Goal: Task Accomplishment & Management: Manage account settings

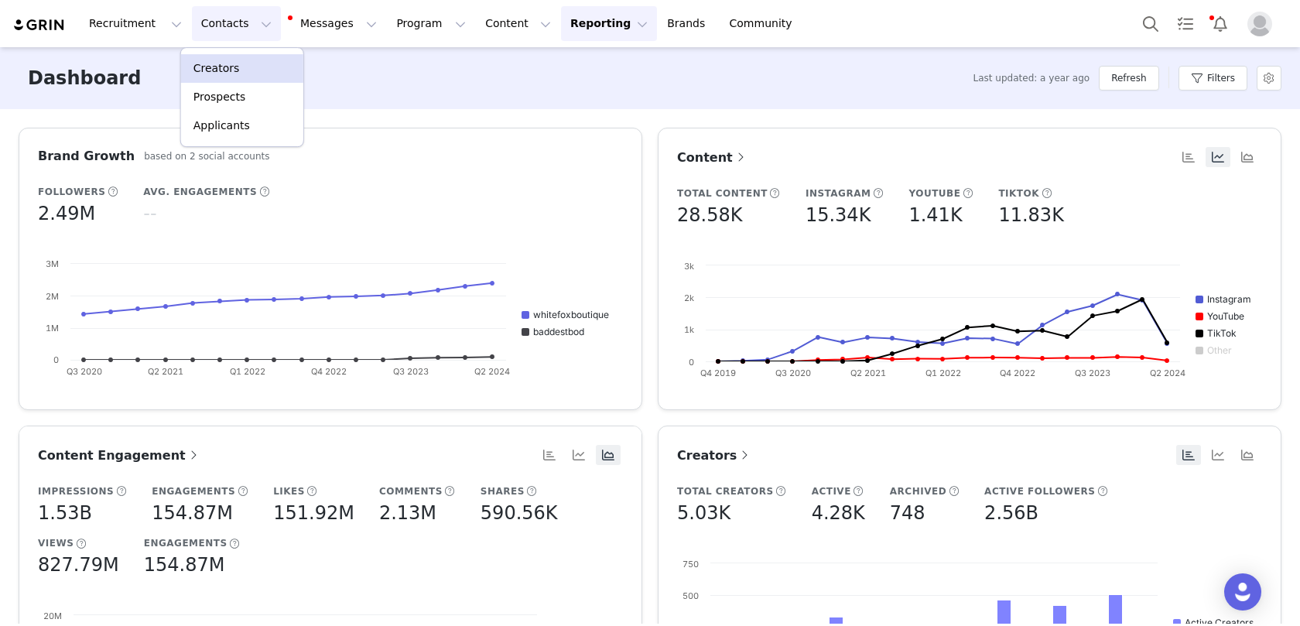
click at [227, 54] on link "Creators" at bounding box center [242, 68] width 122 height 29
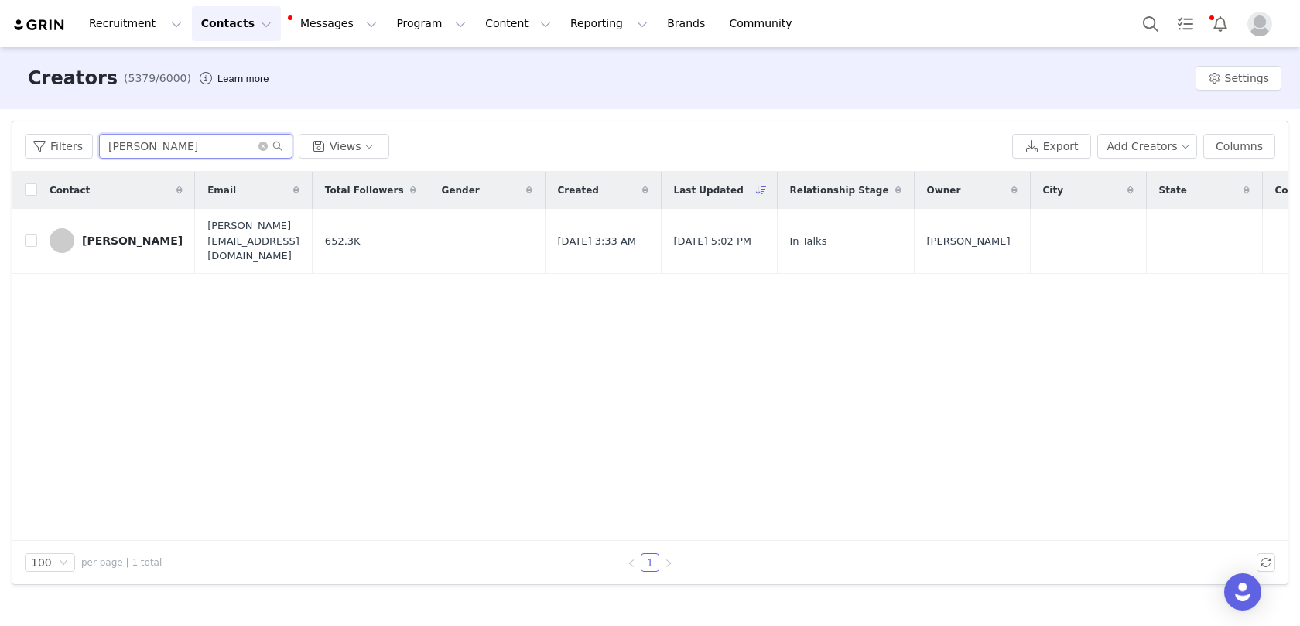
drag, startPoint x: 193, startPoint y: 147, endPoint x: 101, endPoint y: 141, distance: 92.3
click at [103, 141] on input "[PERSON_NAME]" at bounding box center [195, 146] width 193 height 25
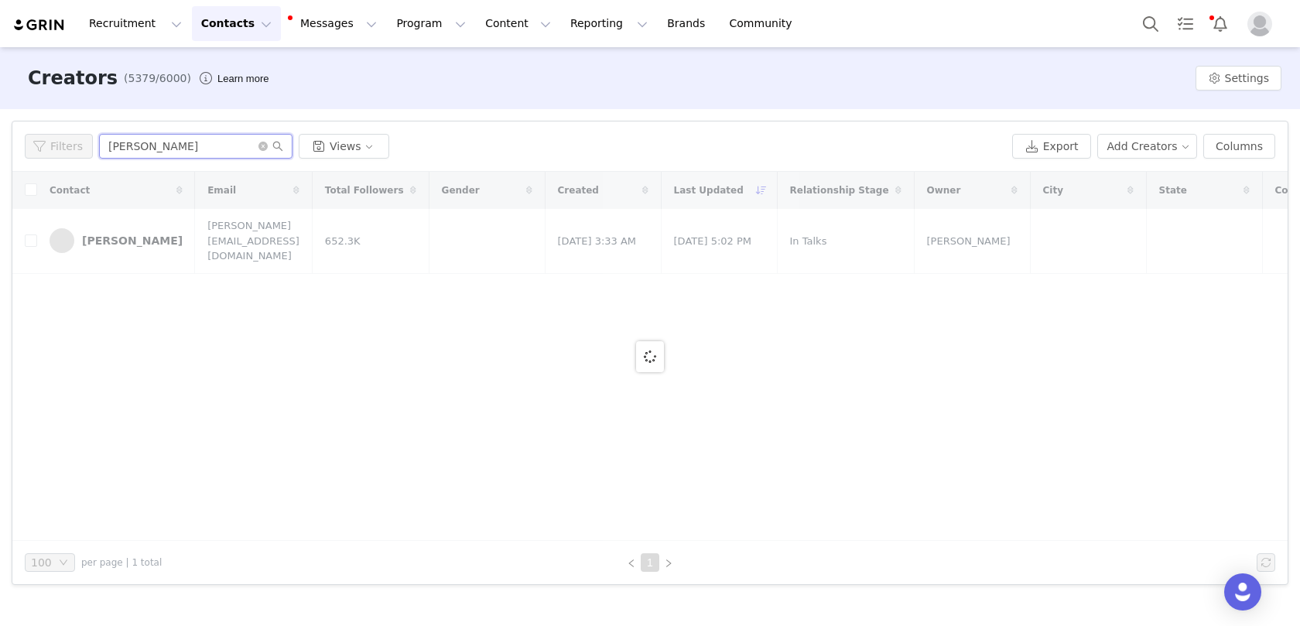
type input "[PERSON_NAME]"
click at [625, 145] on div "Filters [PERSON_NAME] Views" at bounding box center [515, 146] width 981 height 25
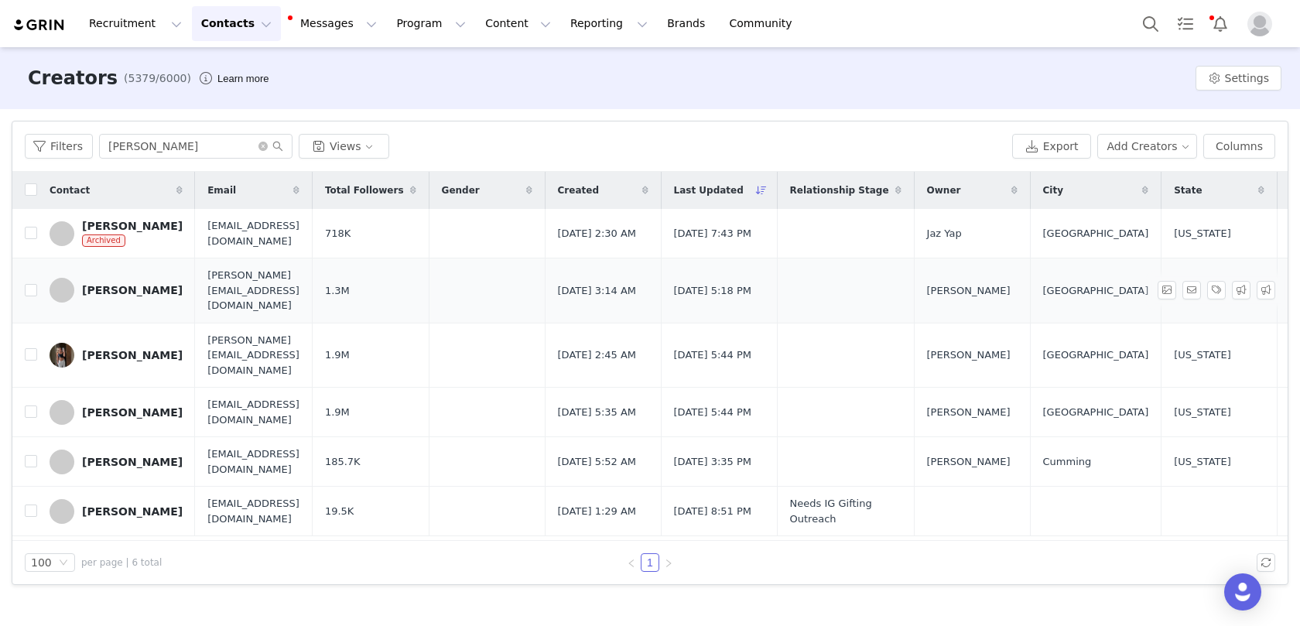
click at [145, 284] on div "[PERSON_NAME]" at bounding box center [132, 290] width 101 height 12
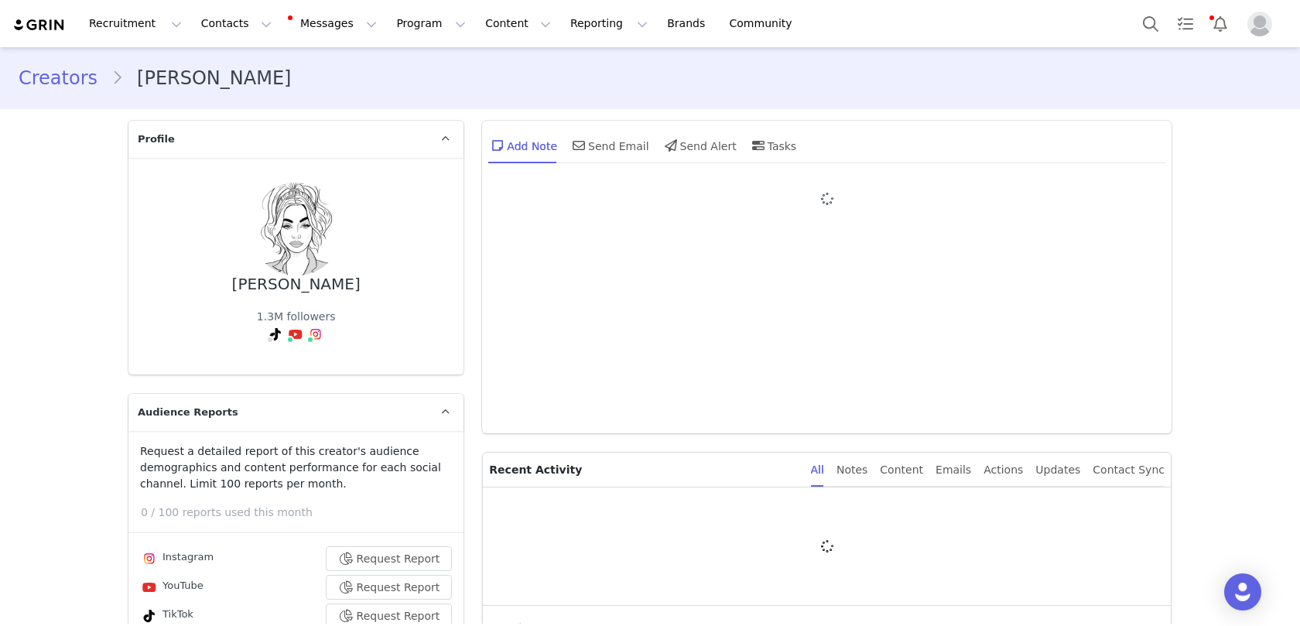
type input "+1 ([GEOGRAPHIC_DATA])"
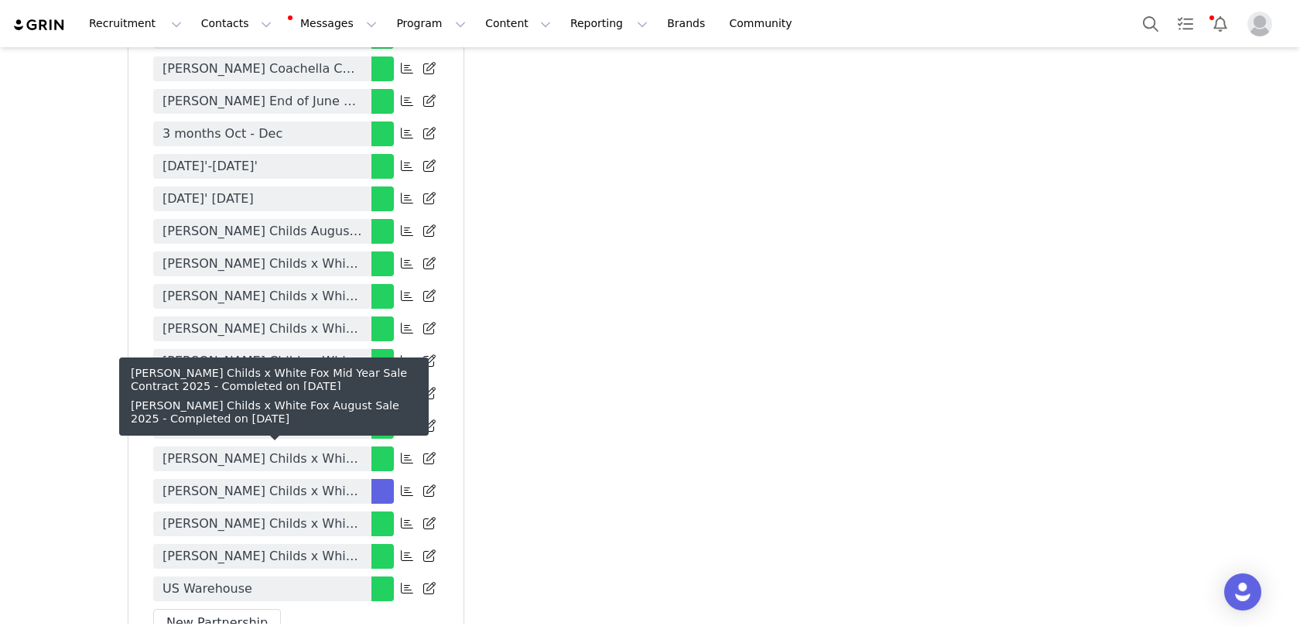
scroll to position [4332, 0]
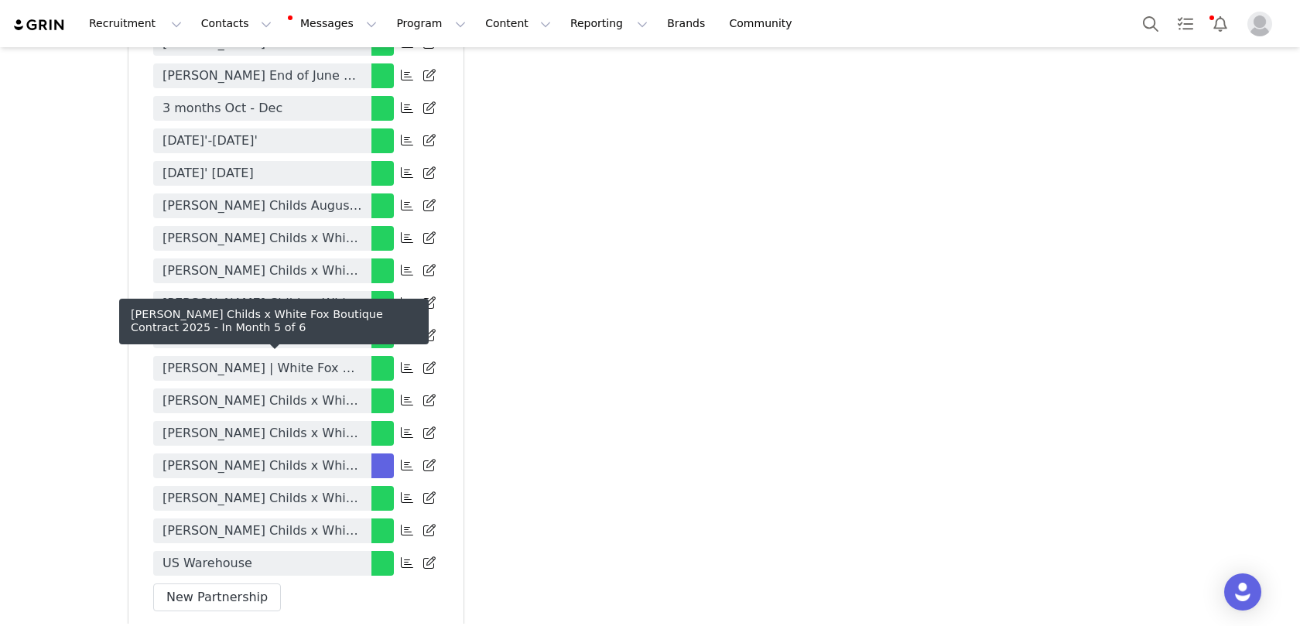
click at [294, 456] on span "[PERSON_NAME] Childs x White Fox Boutique Contract 2025" at bounding box center [262, 465] width 200 height 19
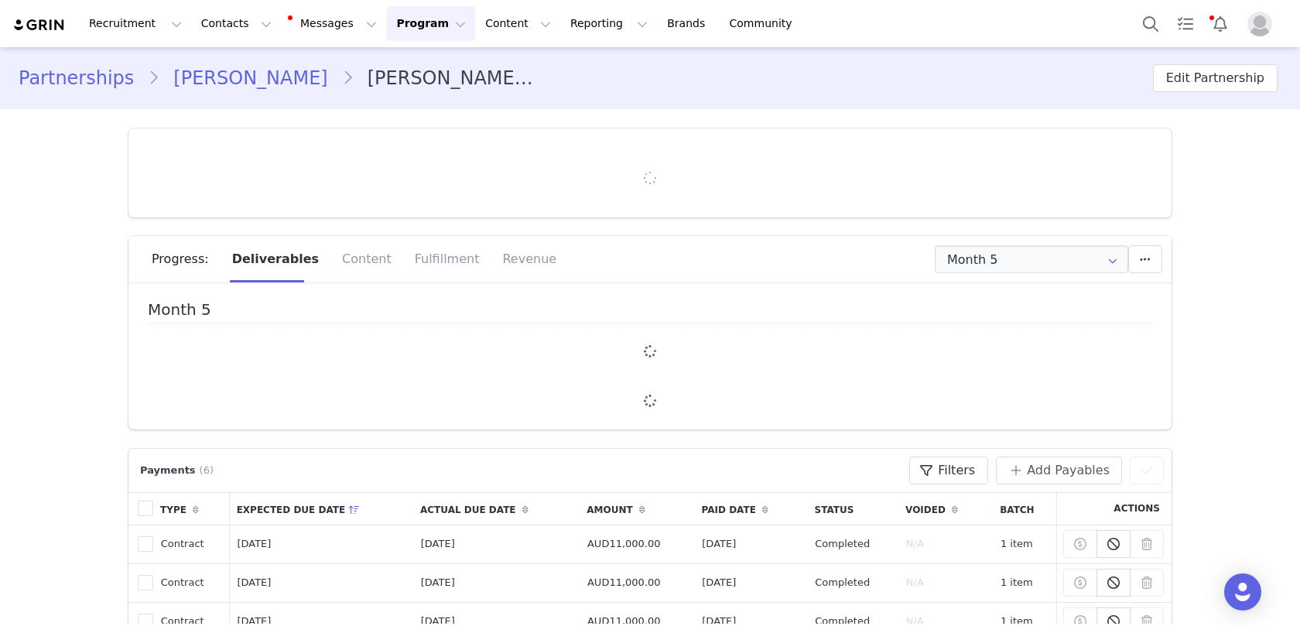
type input "+1 ([GEOGRAPHIC_DATA])"
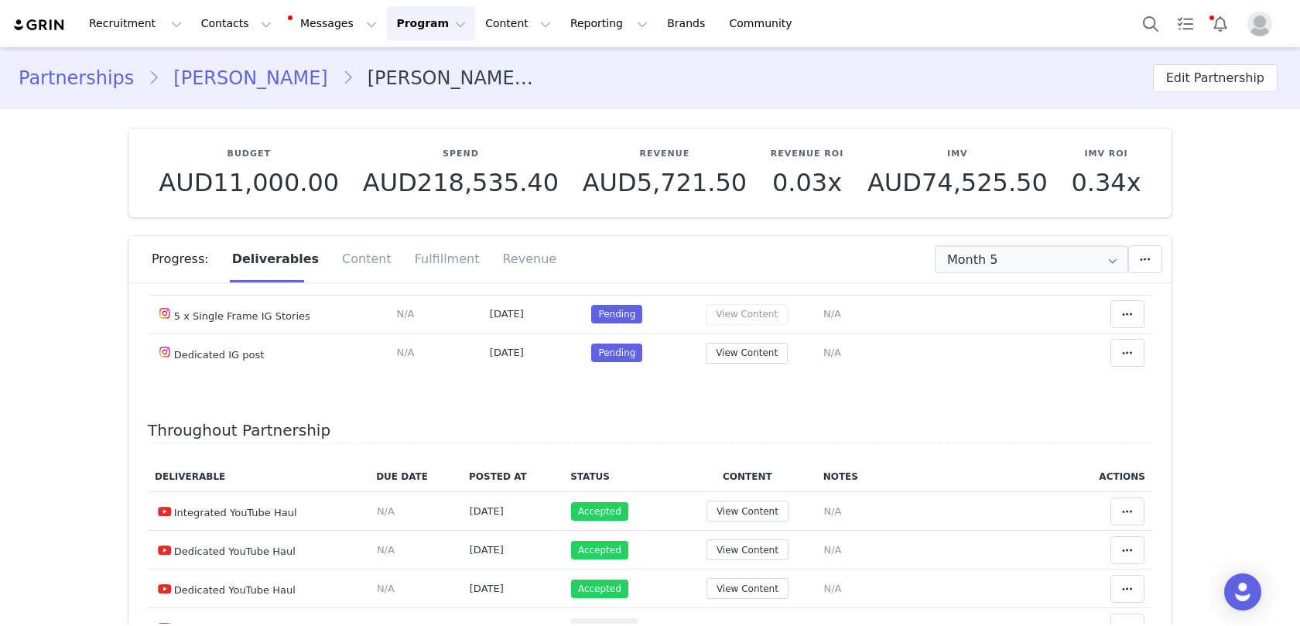
scroll to position [121, 0]
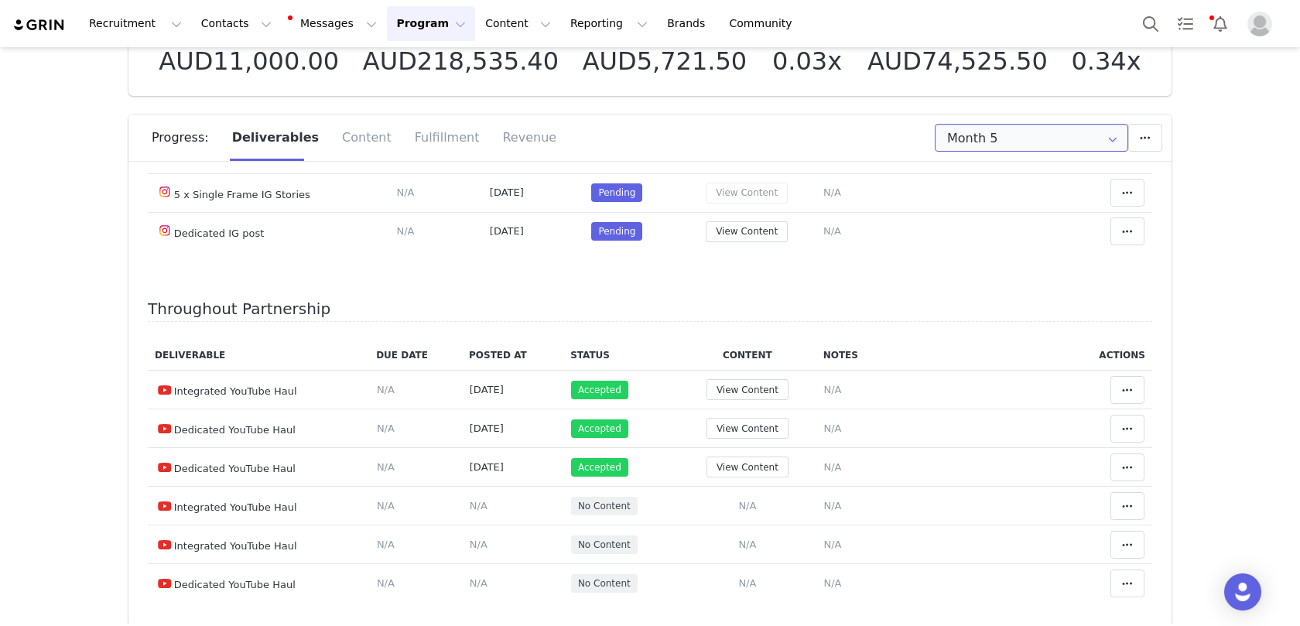
click at [1017, 149] on input "Month 5" at bounding box center [1030, 138] width 193 height 28
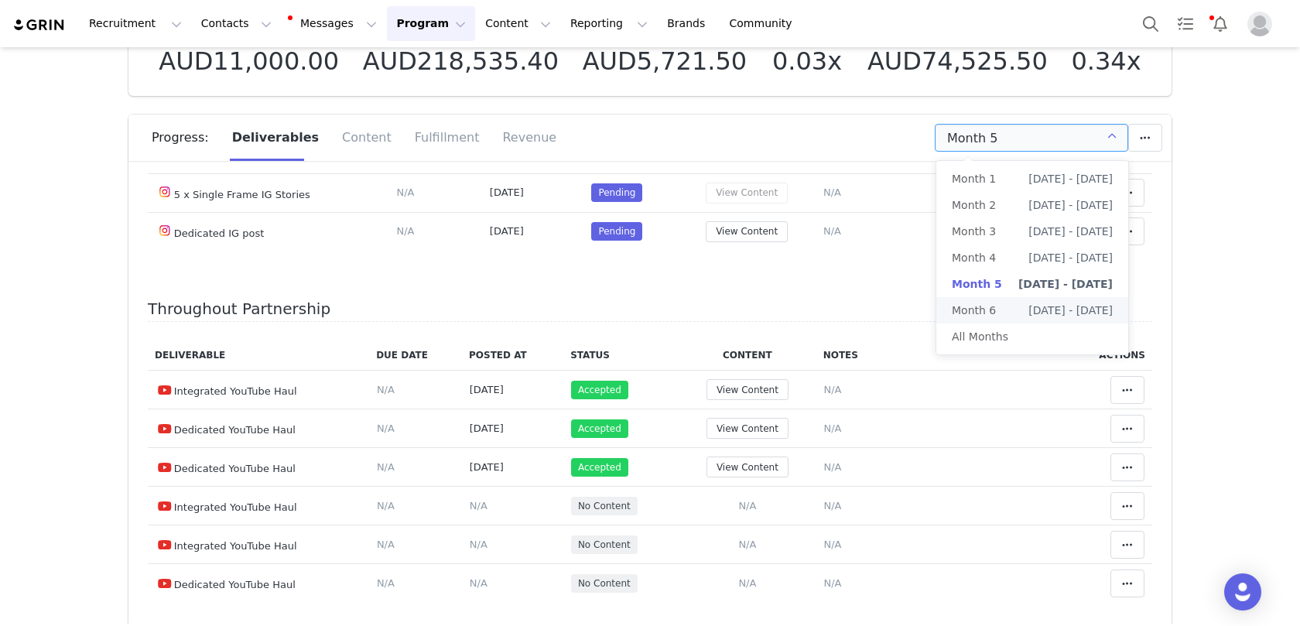
click at [589, 347] on th "Status" at bounding box center [620, 355] width 115 height 30
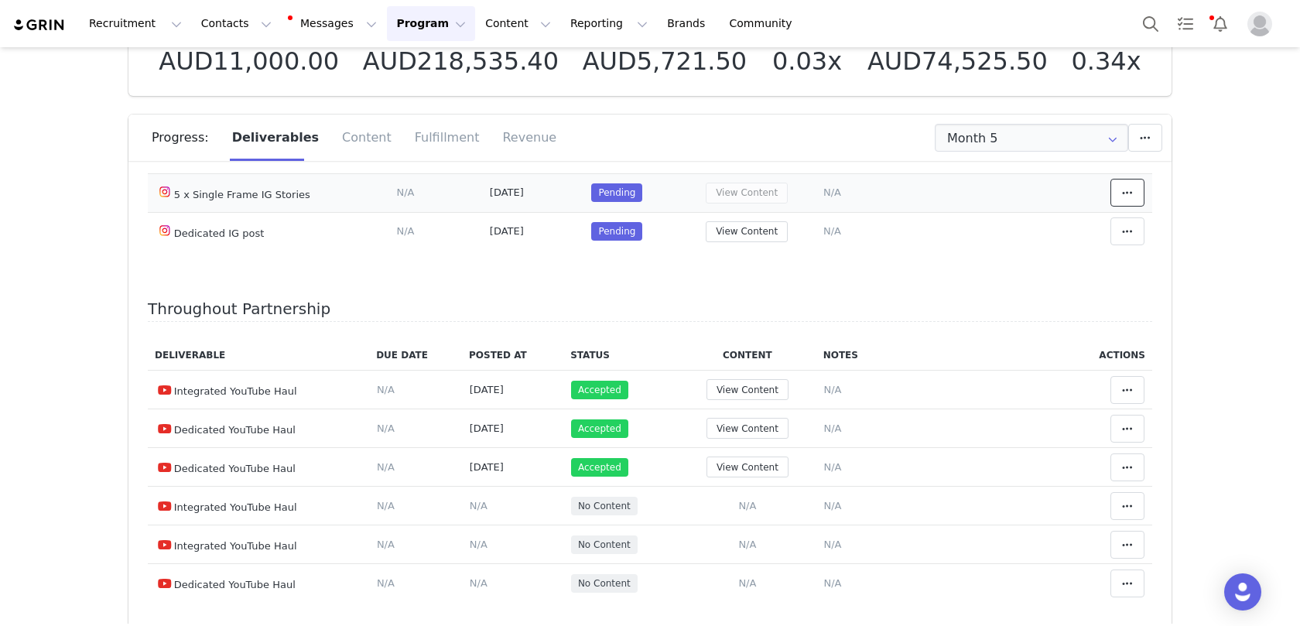
click at [1125, 186] on icon at bounding box center [1127, 192] width 11 height 12
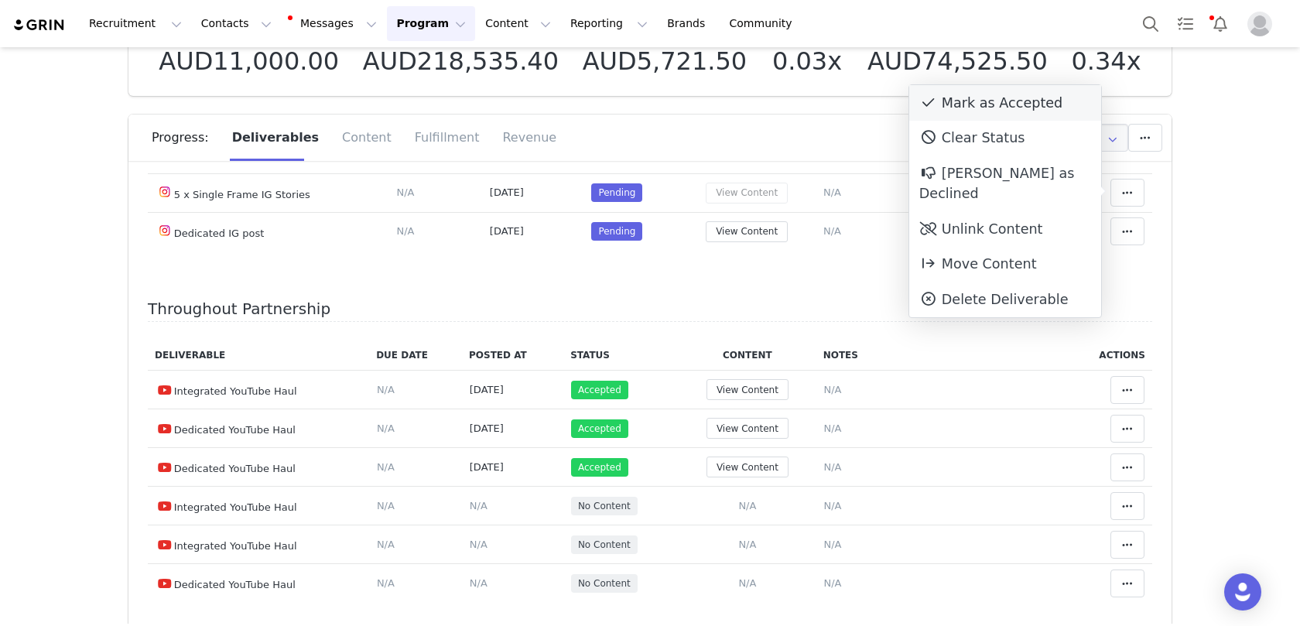
click at [1015, 94] on div "Mark as Accepted" at bounding box center [1005, 103] width 192 height 36
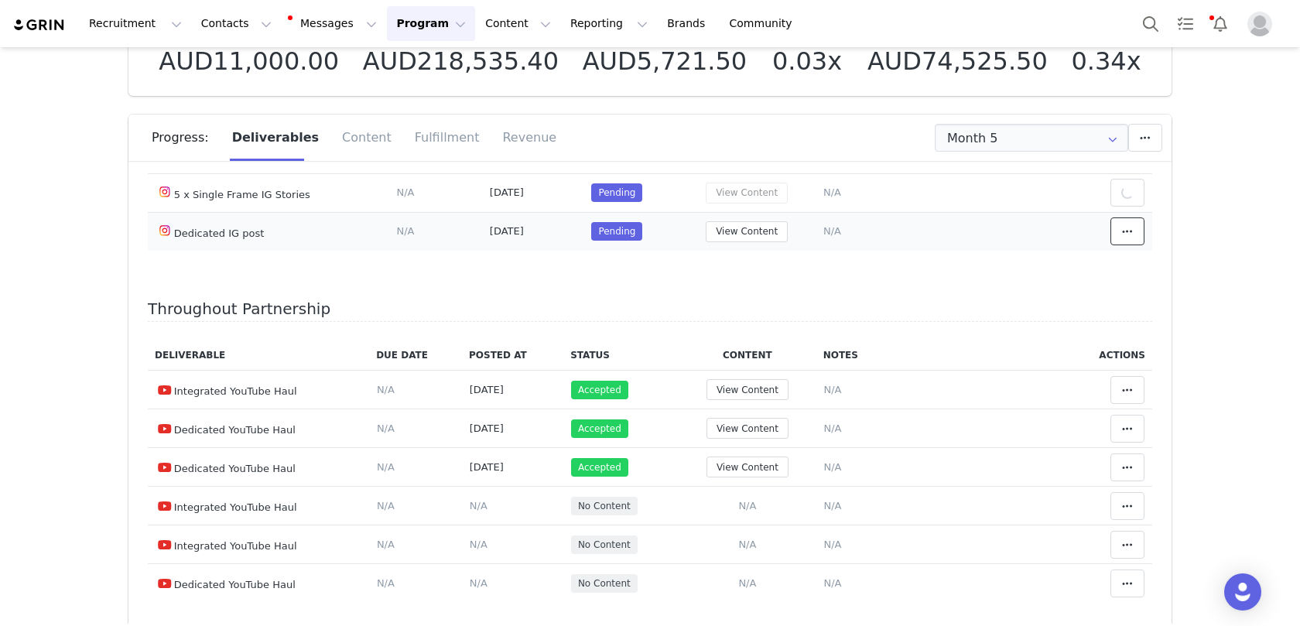
click at [1132, 228] on icon at bounding box center [1127, 231] width 11 height 12
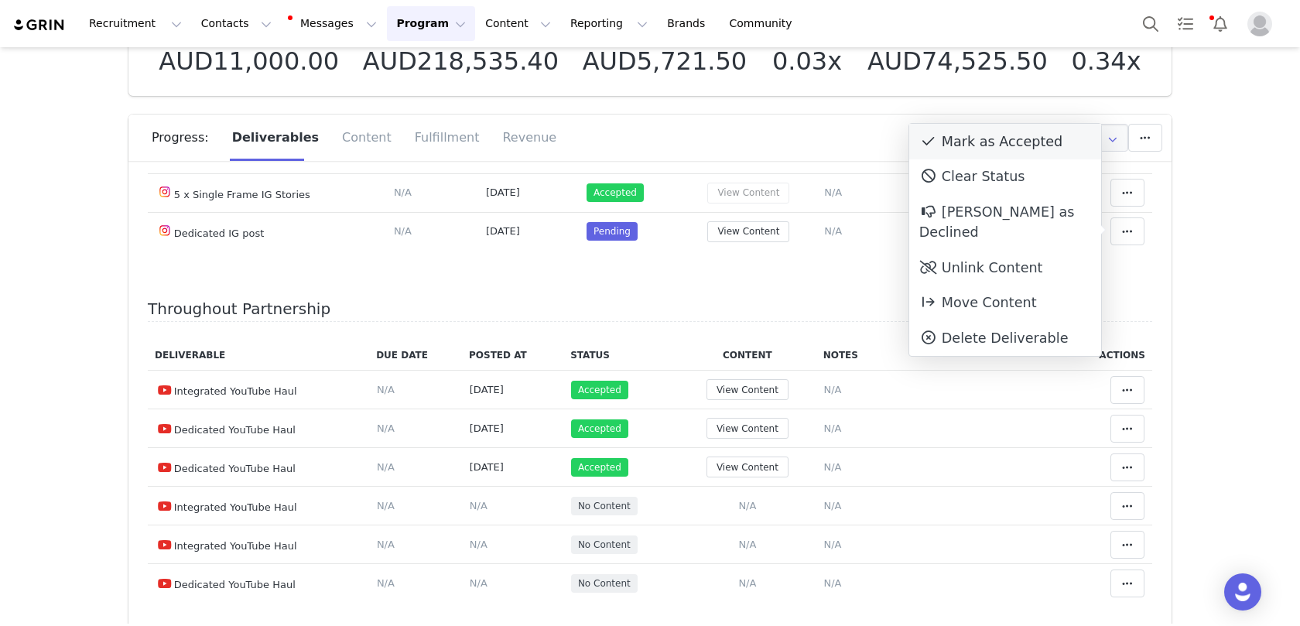
click at [1024, 154] on div "Mark as Accepted" at bounding box center [1005, 142] width 192 height 36
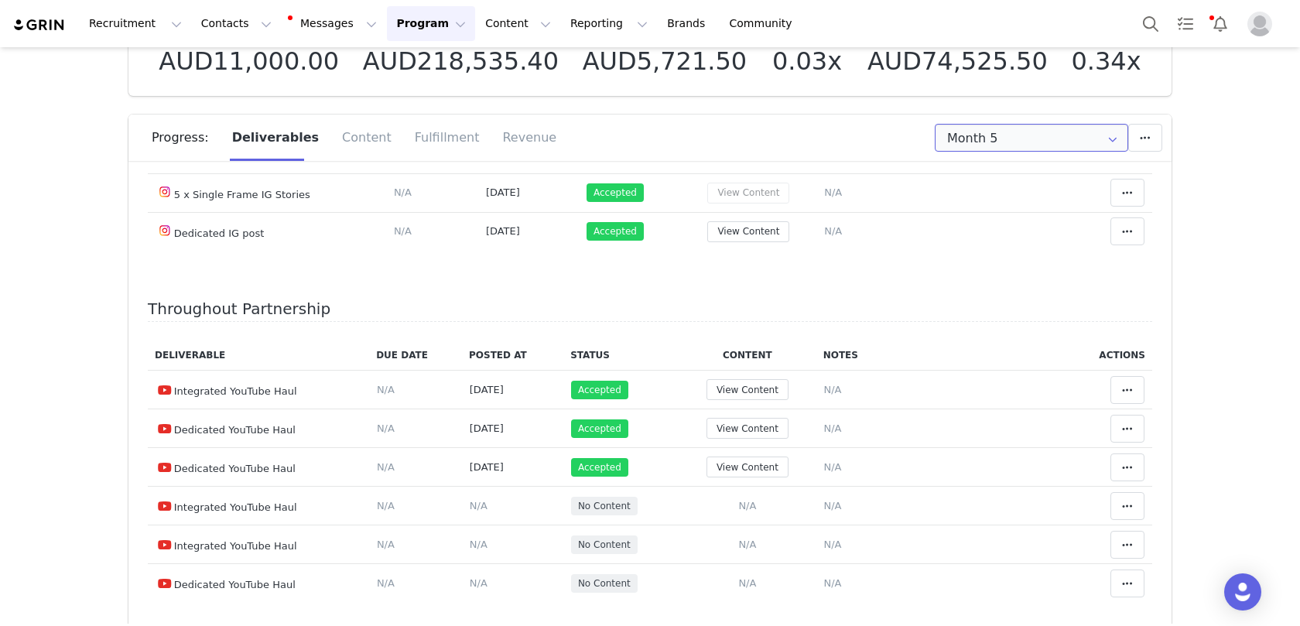
click at [1054, 126] on input "Month 5" at bounding box center [1030, 138] width 193 height 28
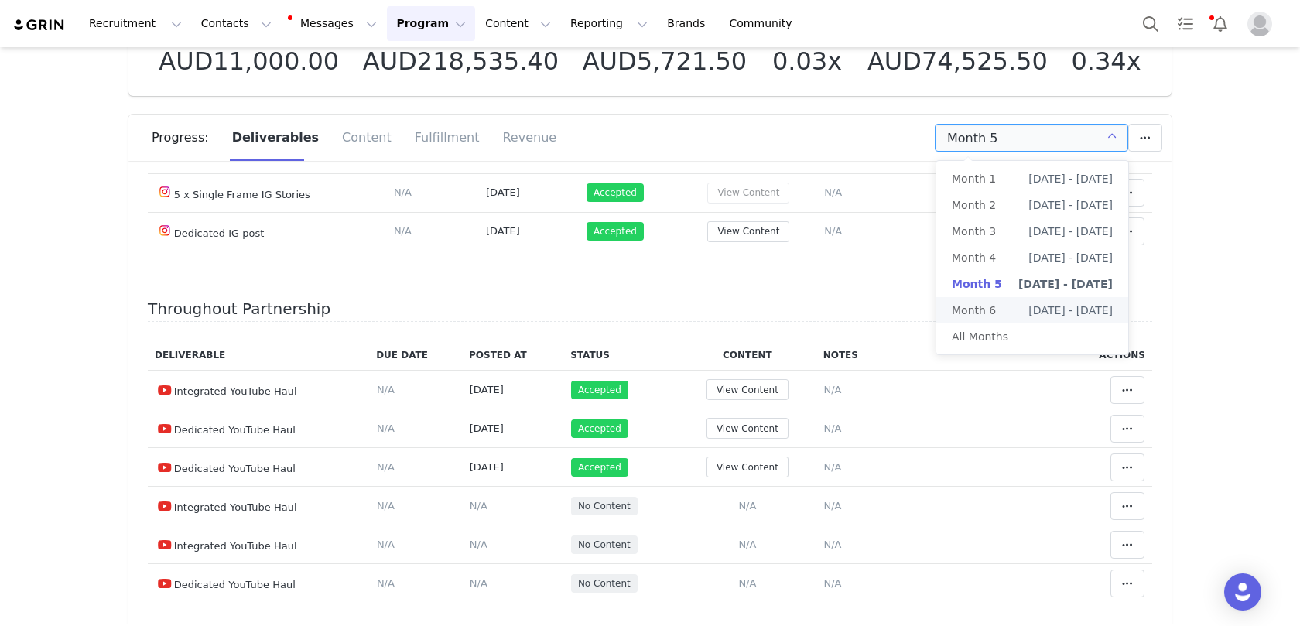
click at [1028, 322] on span "[DATE] - [DATE]" at bounding box center [1070, 310] width 84 height 26
type input "Month 6"
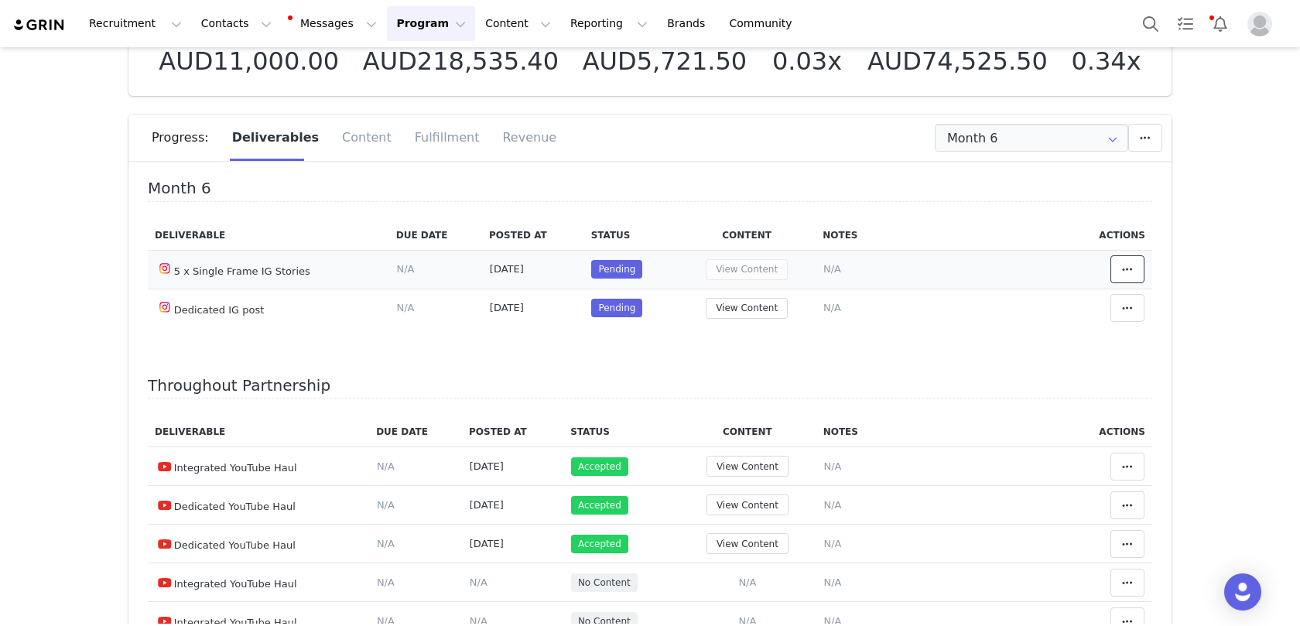
click at [1115, 265] on button at bounding box center [1127, 269] width 34 height 28
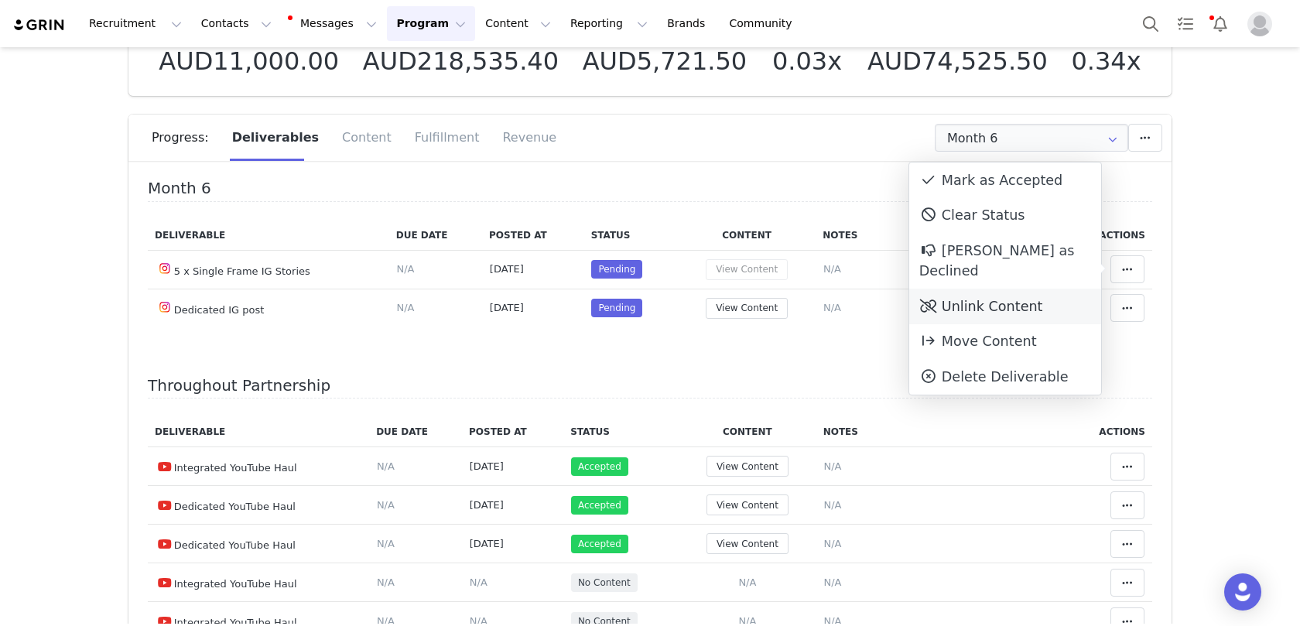
click at [1050, 289] on div "Unlink Content" at bounding box center [1005, 307] width 192 height 36
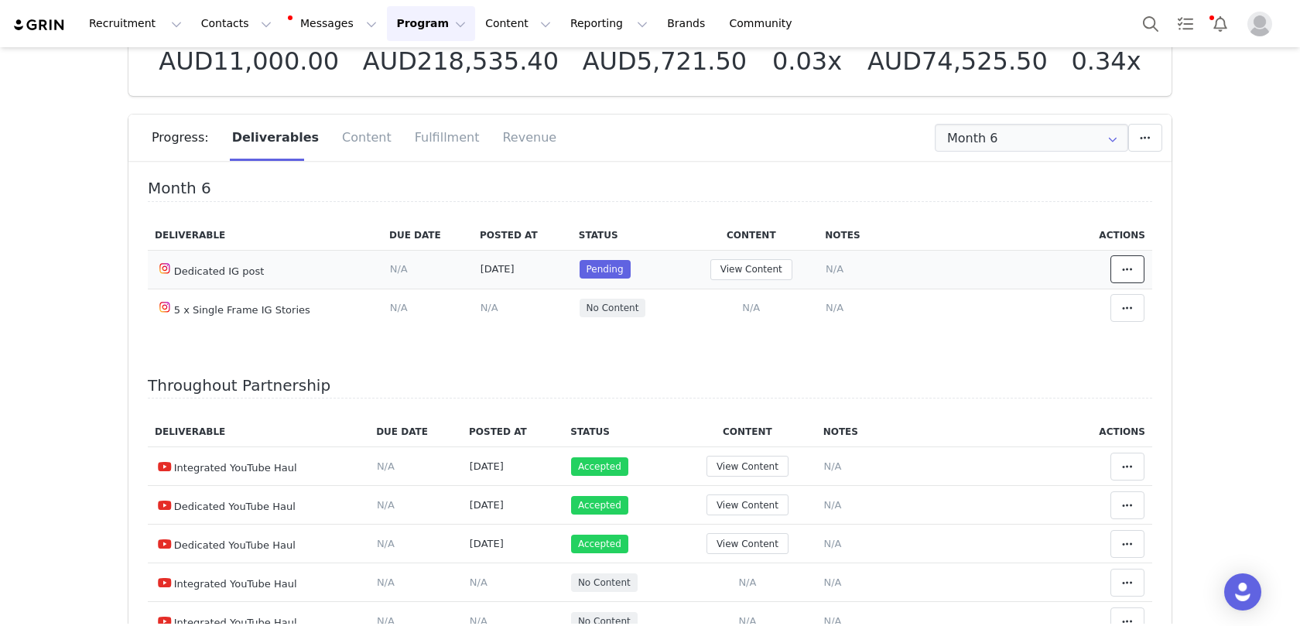
click at [1126, 260] on span at bounding box center [1127, 269] width 19 height 19
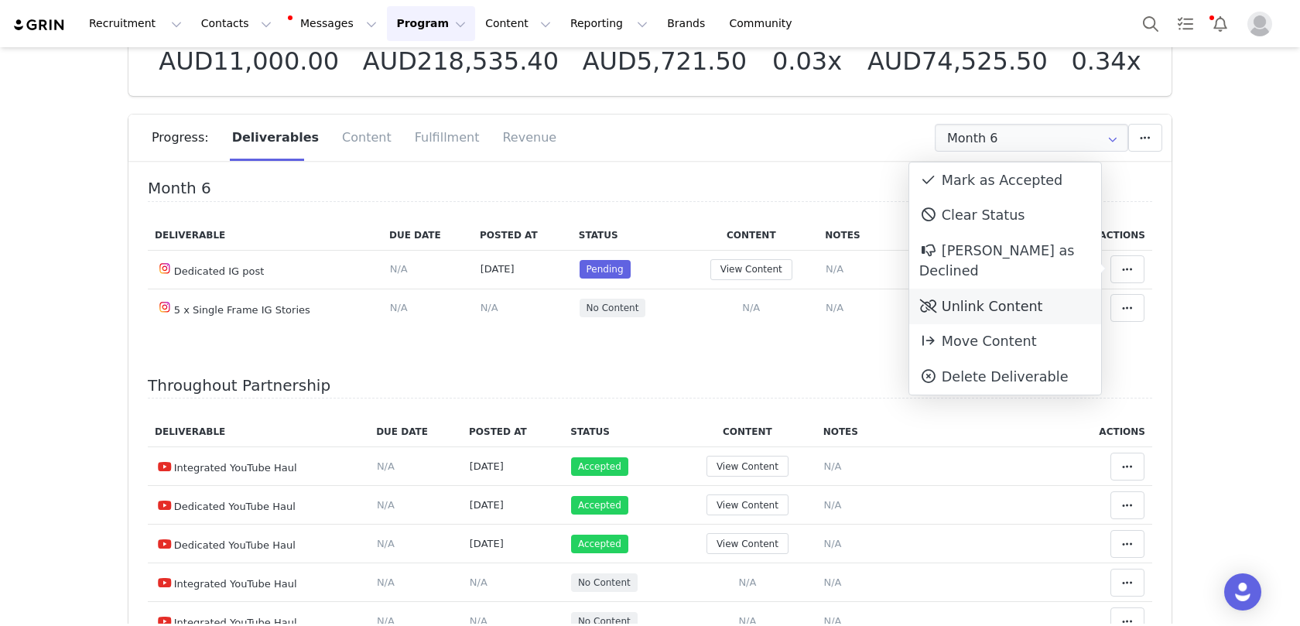
drag, startPoint x: 1024, startPoint y: 275, endPoint x: 979, endPoint y: 269, distance: 45.2
click at [1024, 289] on div "Unlink Content" at bounding box center [1005, 307] width 192 height 36
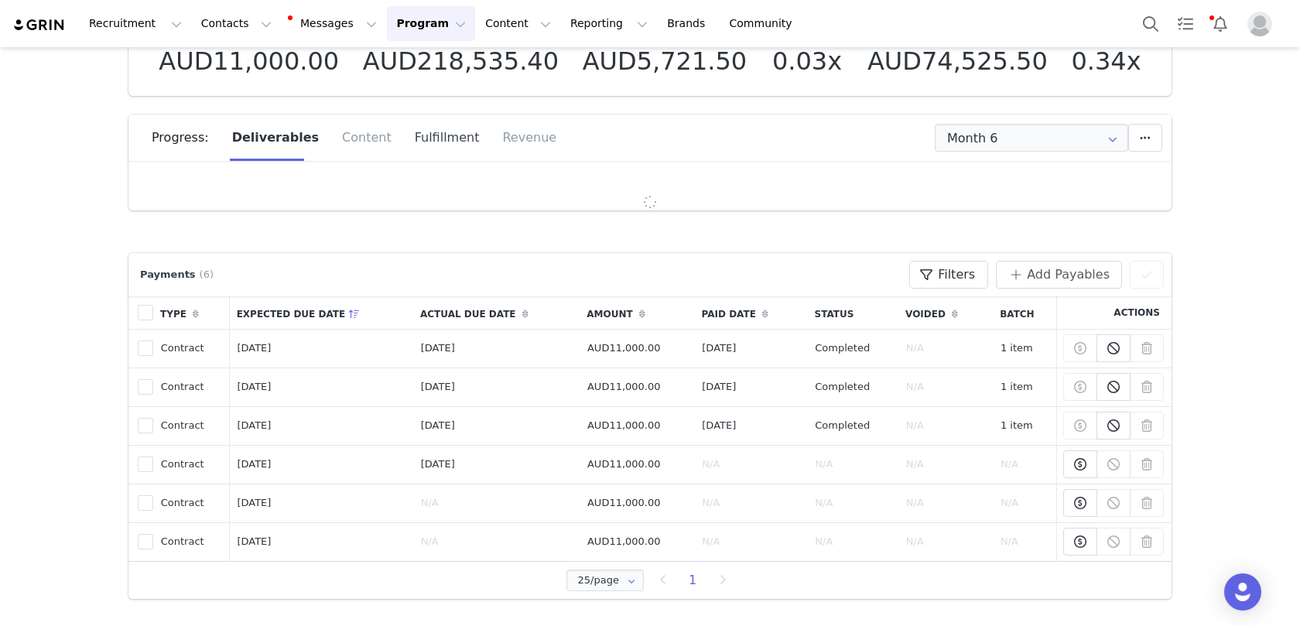
click at [436, 123] on div "Fulfillment" at bounding box center [447, 137] width 88 height 46
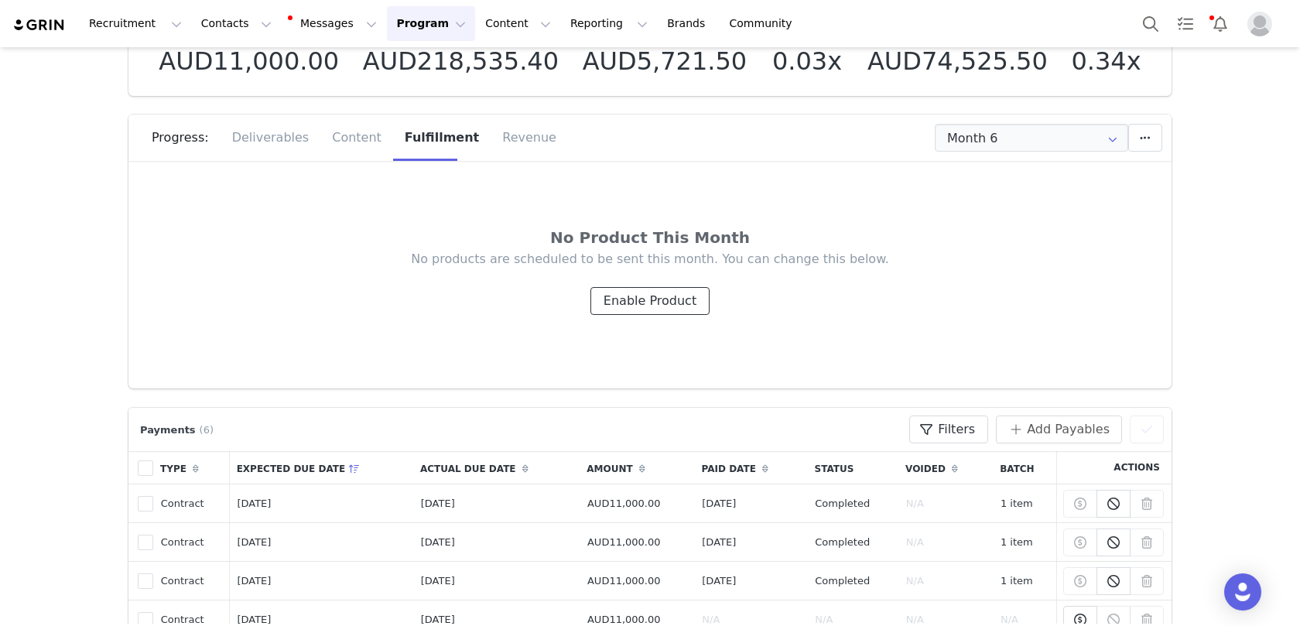
click at [634, 304] on button "Enable Product" at bounding box center [649, 301] width 119 height 28
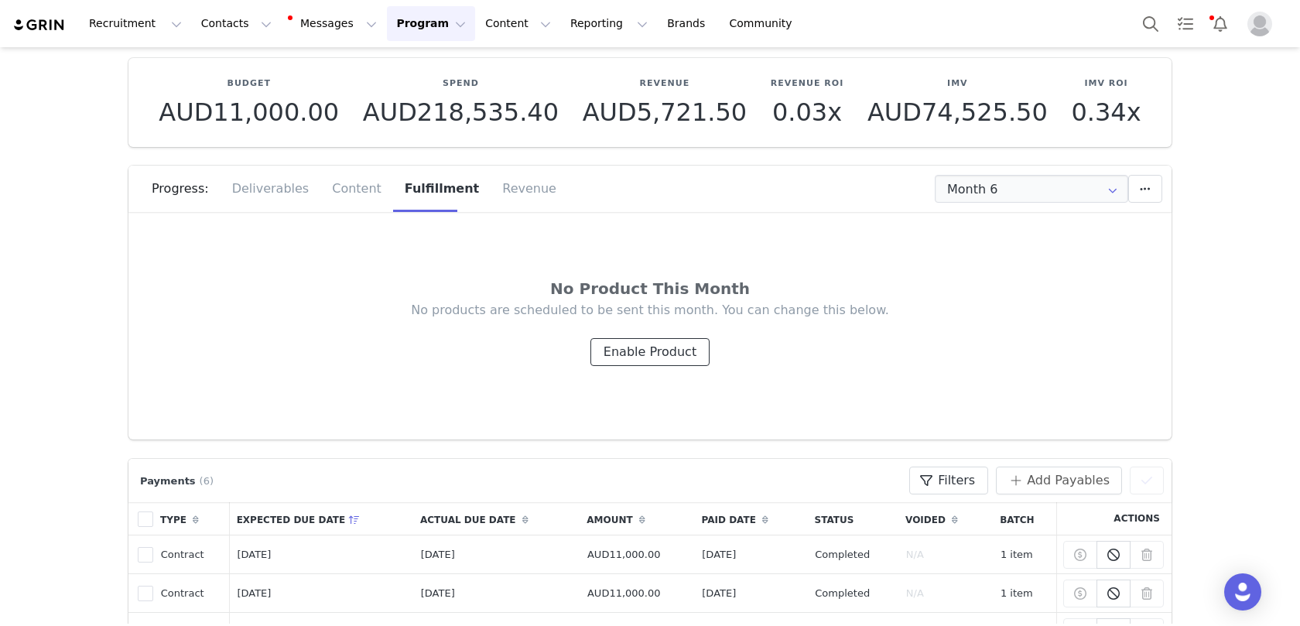
scroll to position [36, 0]
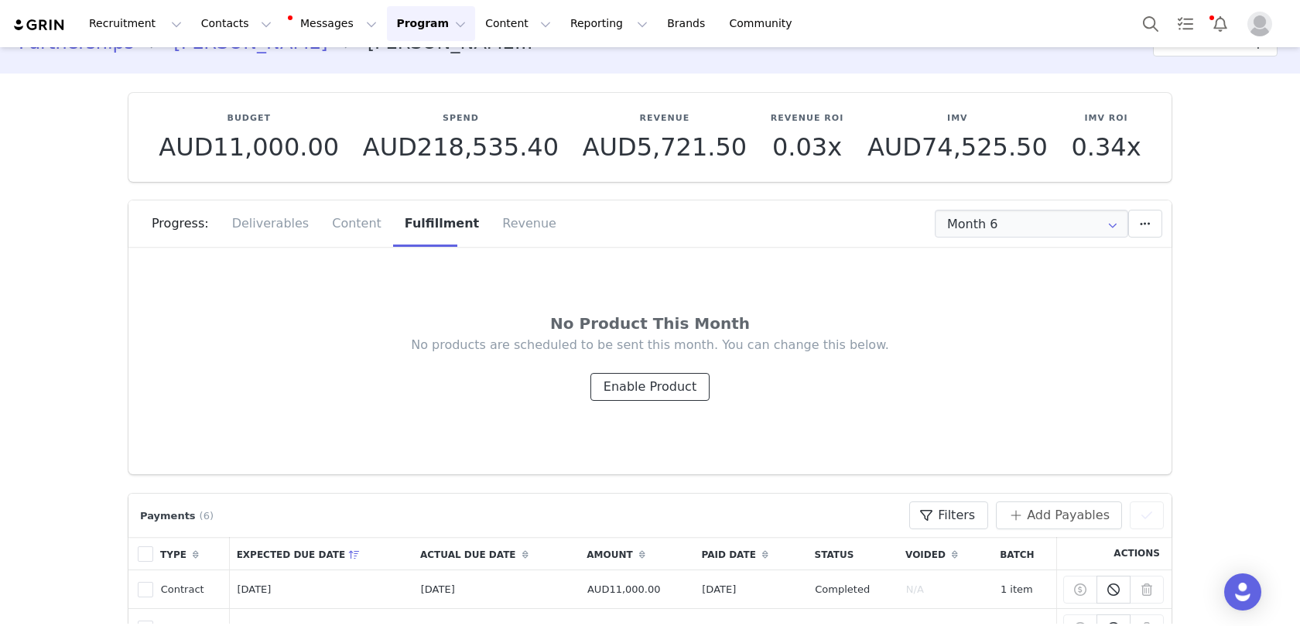
click at [660, 384] on button "Enable Product" at bounding box center [649, 387] width 119 height 28
click at [659, 259] on div "No Product This Month No products are scheduled to be sent this month. You can …" at bounding box center [649, 366] width 1043 height 217
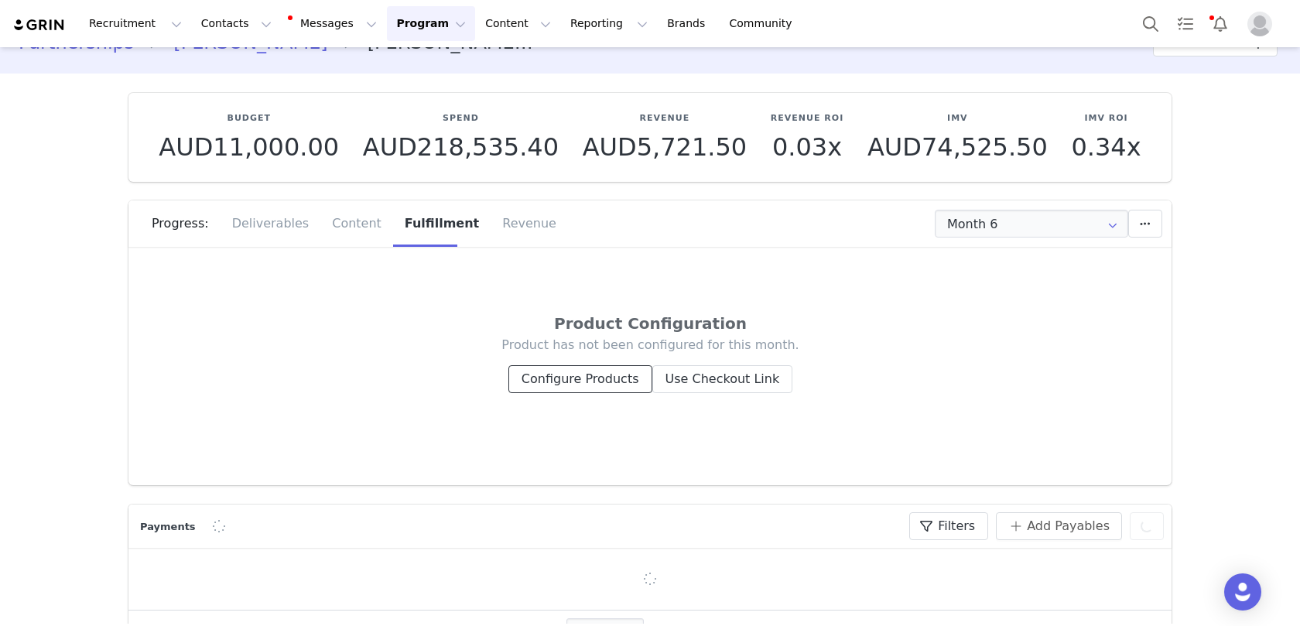
click at [571, 383] on button "Configure Products" at bounding box center [580, 379] width 144 height 28
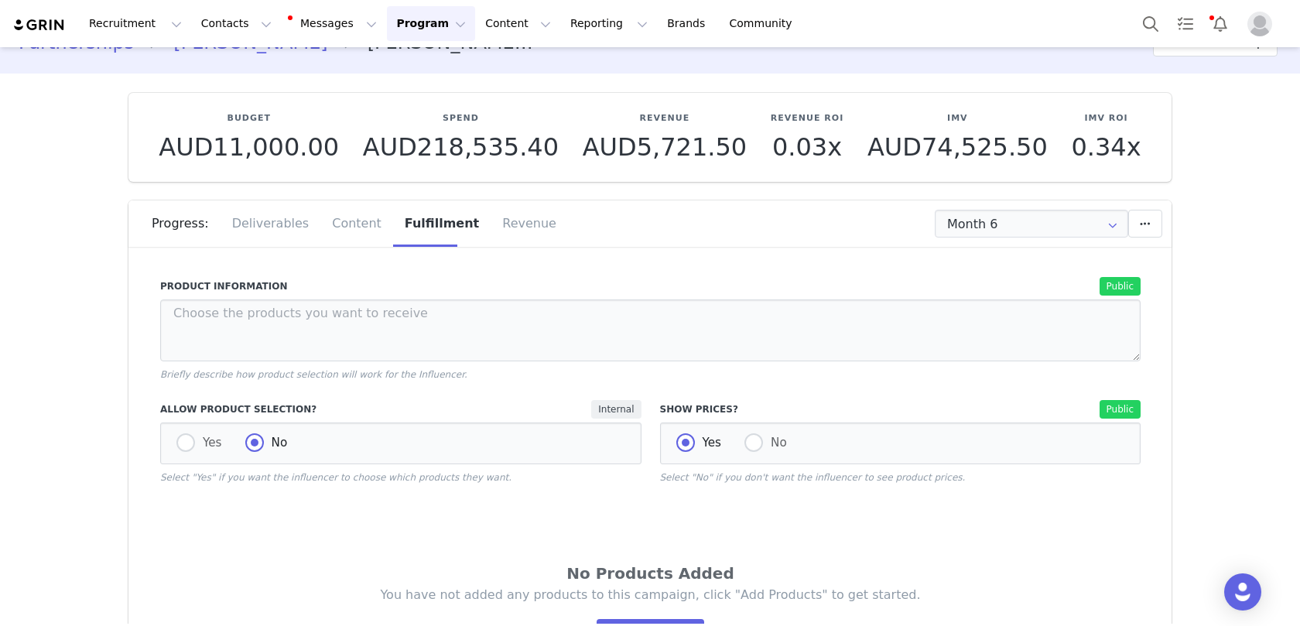
scroll to position [100, 0]
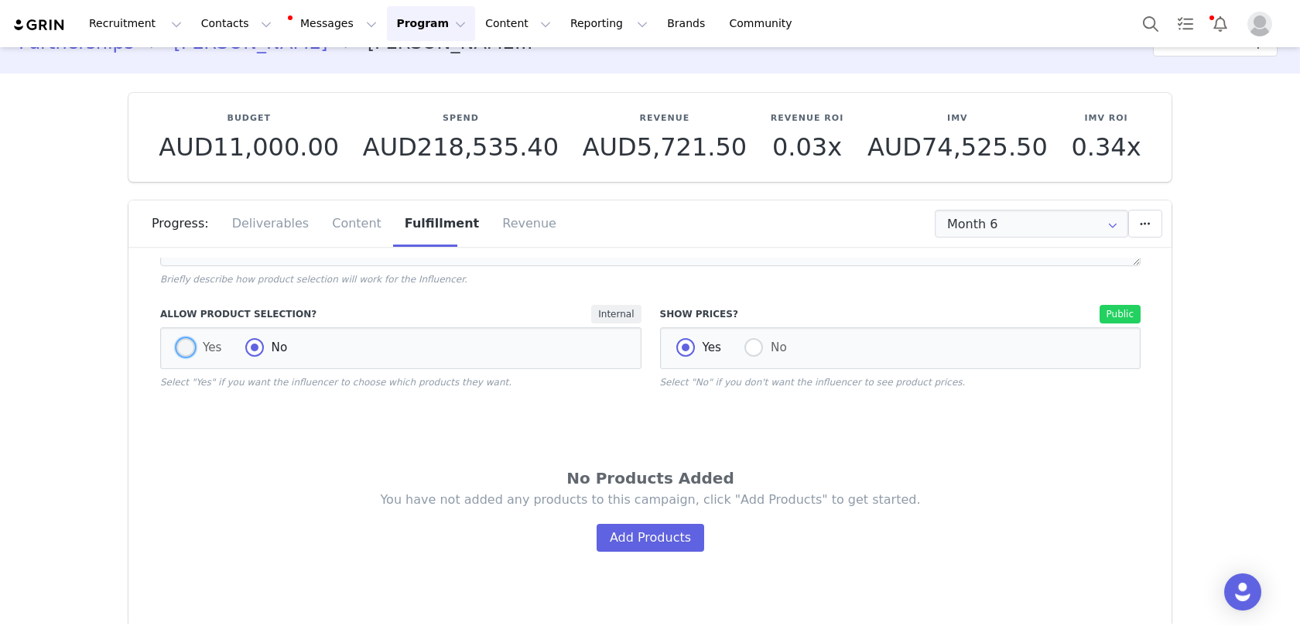
click at [200, 343] on span "Yes" at bounding box center [208, 347] width 27 height 14
click at [195, 343] on input "Yes" at bounding box center [185, 348] width 19 height 20
radio input "true"
radio input "false"
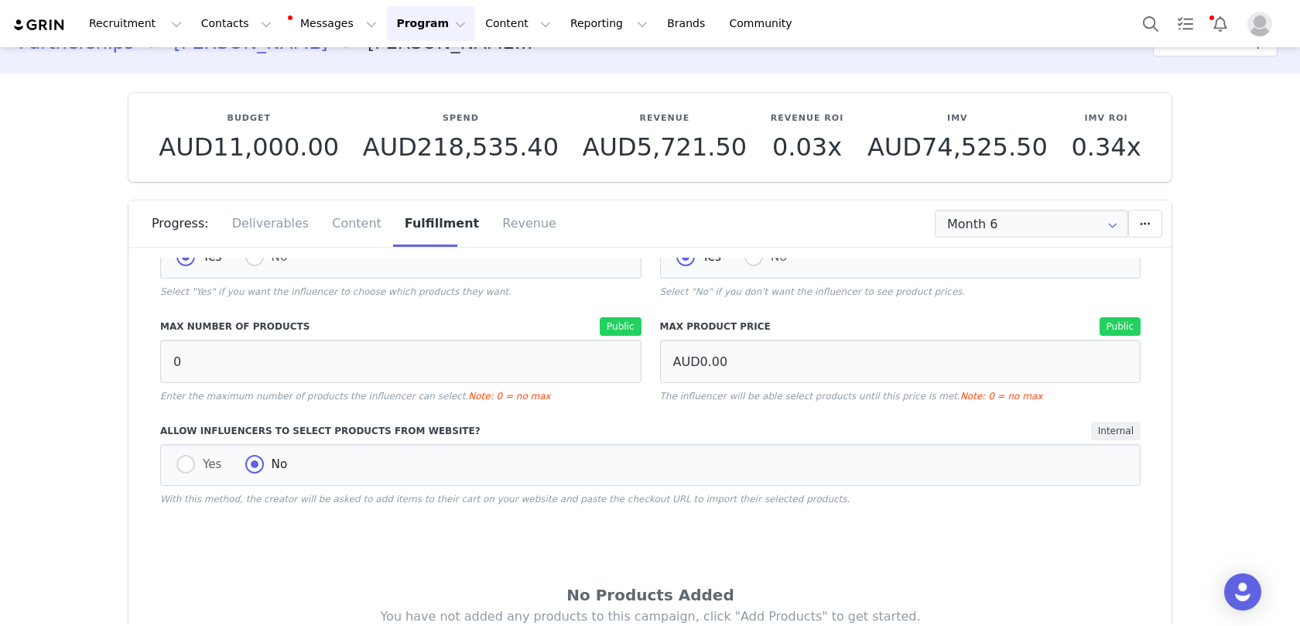
scroll to position [249, 0]
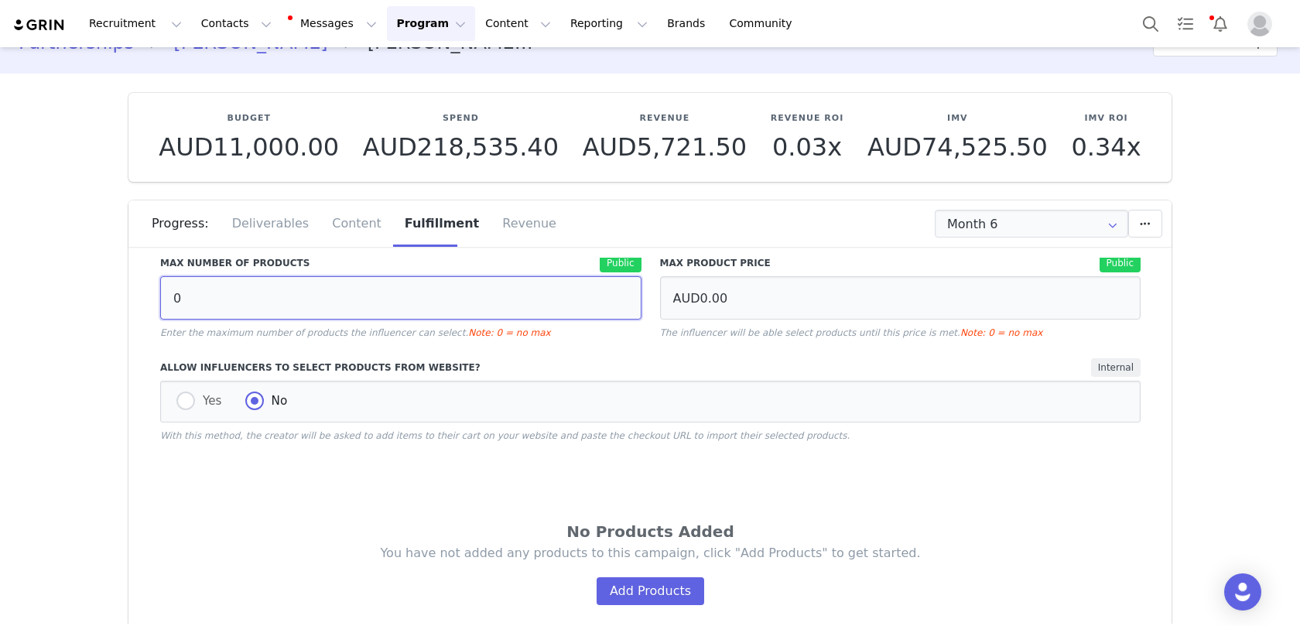
drag, startPoint x: 321, startPoint y: 312, endPoint x: 118, endPoint y: 282, distance: 204.9
click at [118, 282] on section "Budget AUD11,000.00 Spend AUD218,535.40 Revenue AUD5,721.50 Revenue ROI 0.03x I…" at bounding box center [650, 397] width 1066 height 648
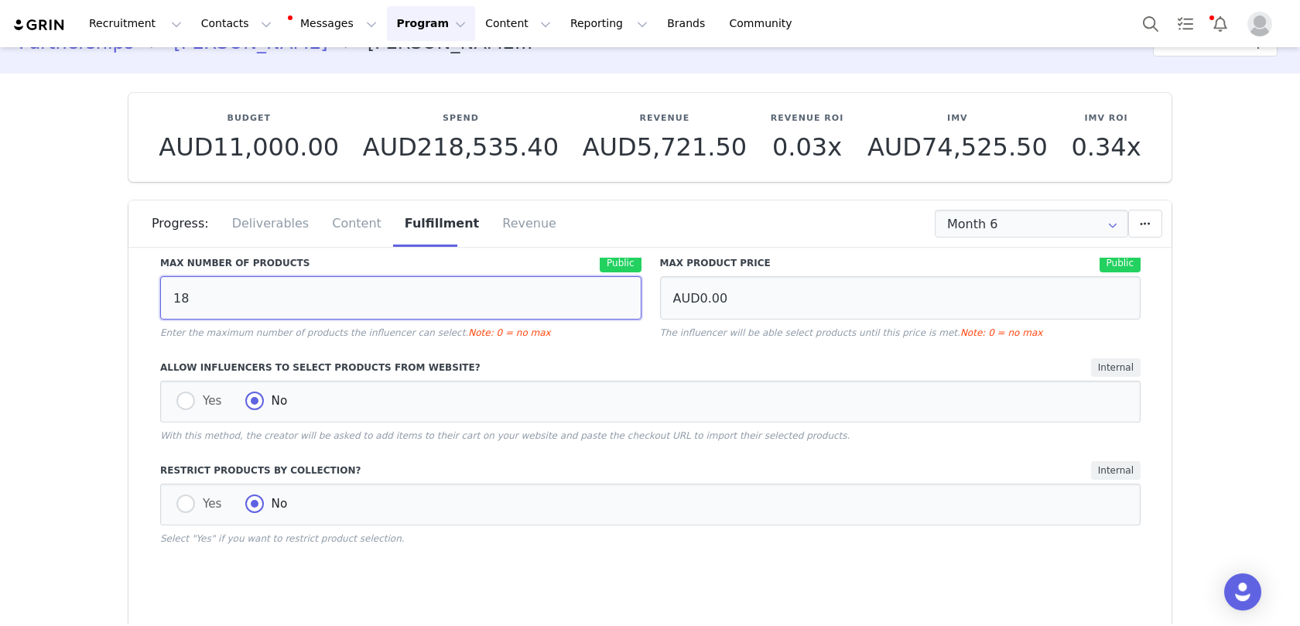
scroll to position [417, 0]
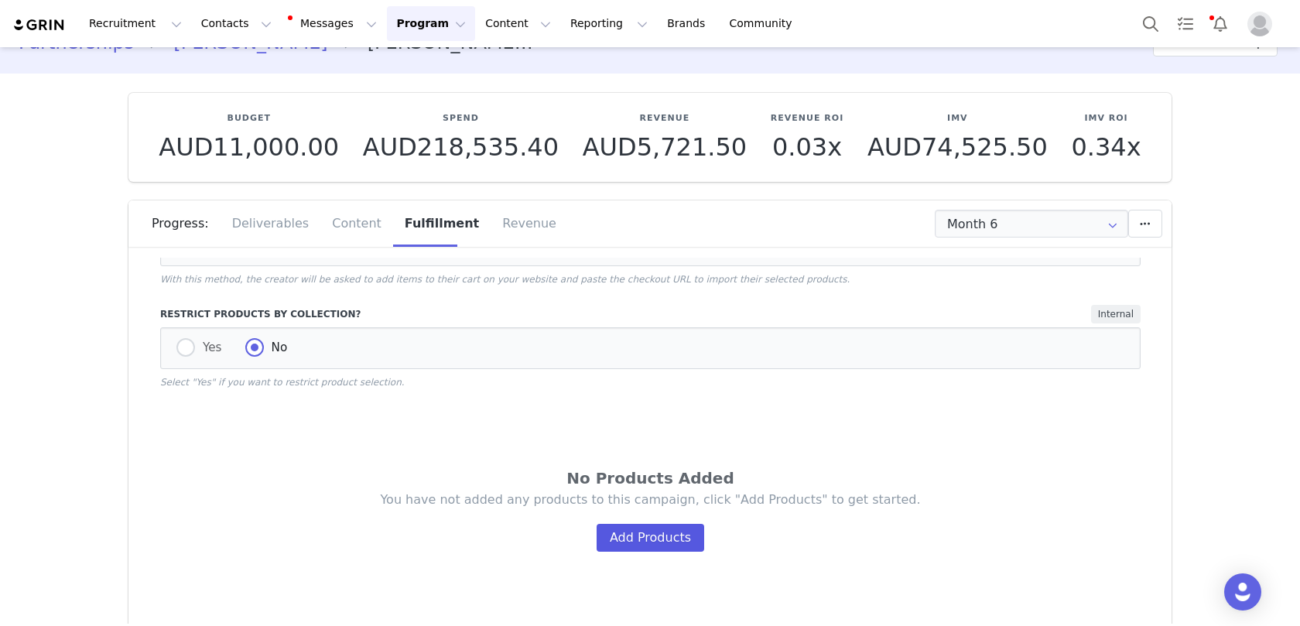
type input "18"
click at [627, 541] on button "Add Products" at bounding box center [650, 538] width 108 height 28
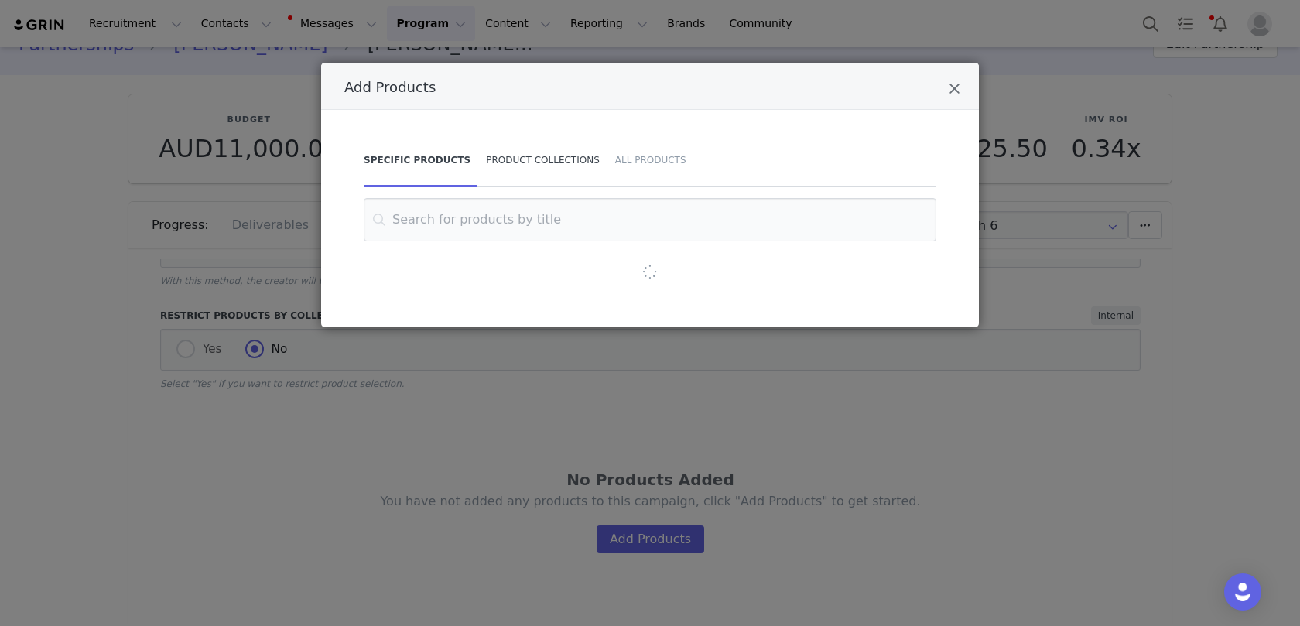
click at [552, 166] on div "Product Collections" at bounding box center [542, 160] width 129 height 54
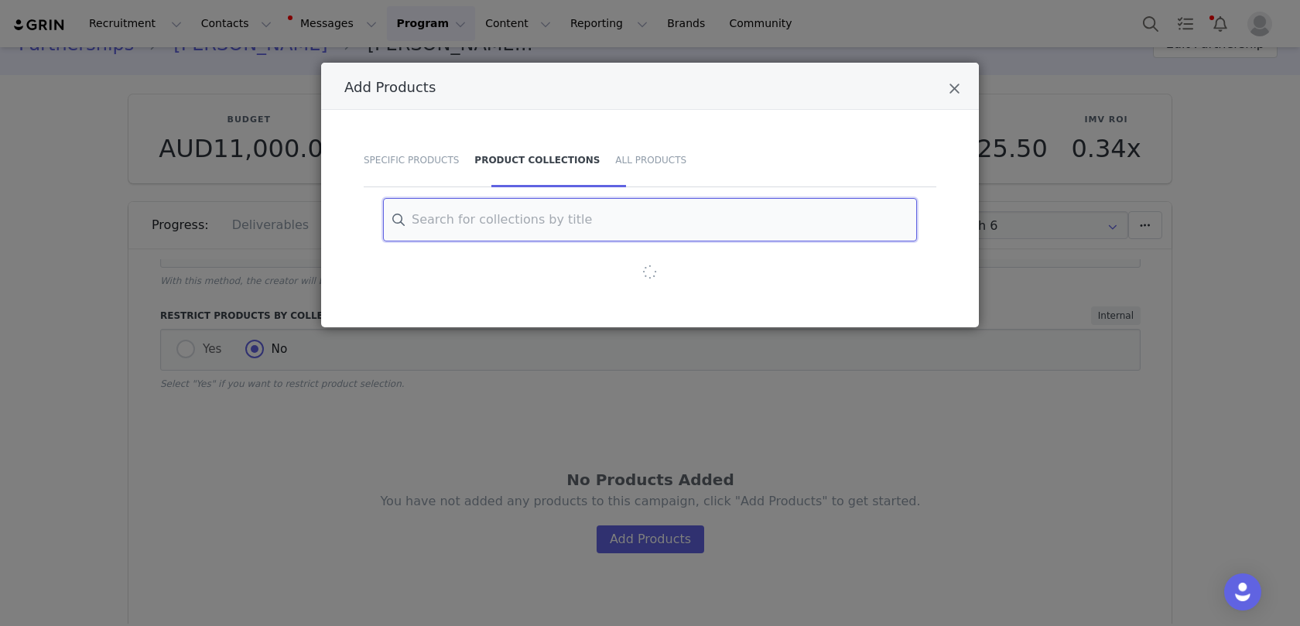
click at [535, 219] on input "Add Products" at bounding box center [650, 219] width 534 height 43
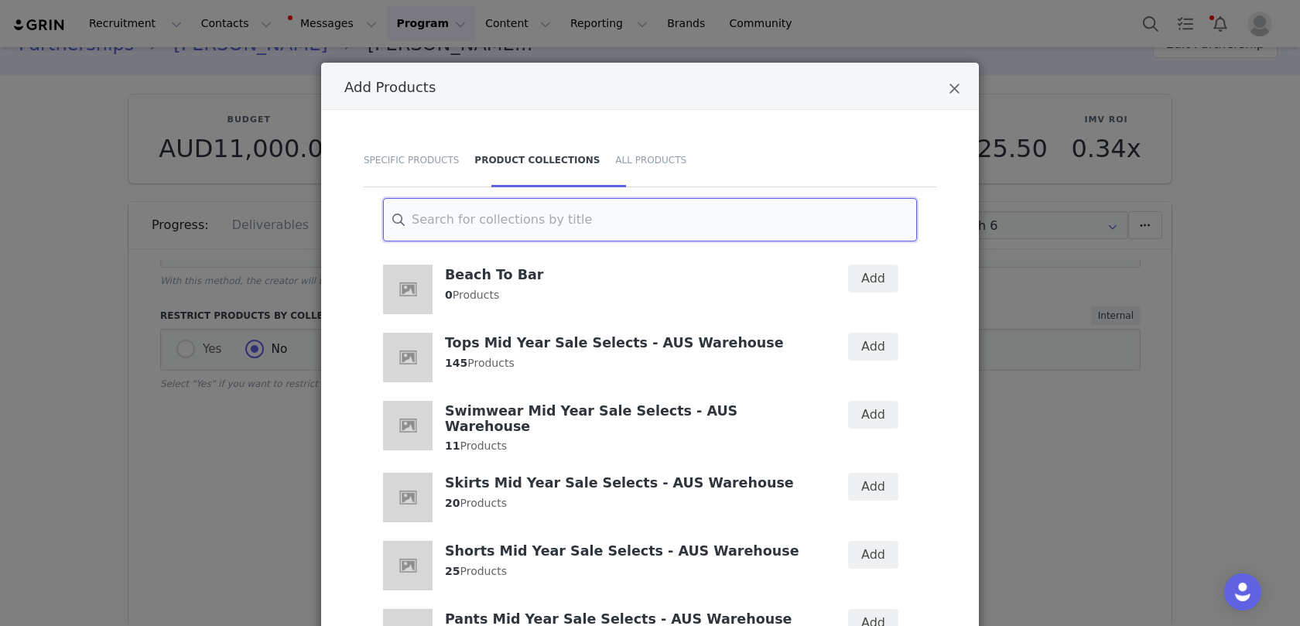
click at [569, 227] on input "Add Products" at bounding box center [650, 219] width 534 height 43
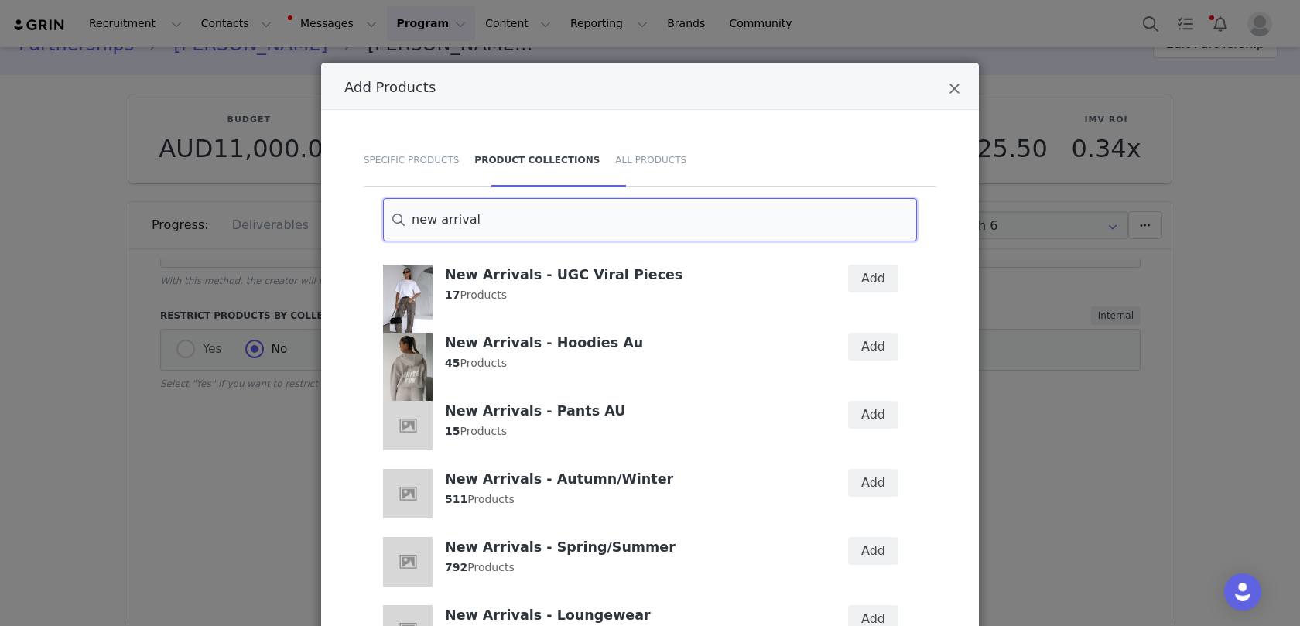
type input "new arrival"
click at [719, 302] on div "New Arrivals - UGC Viral Pieces 17 Products" at bounding box center [627, 284] width 364 height 39
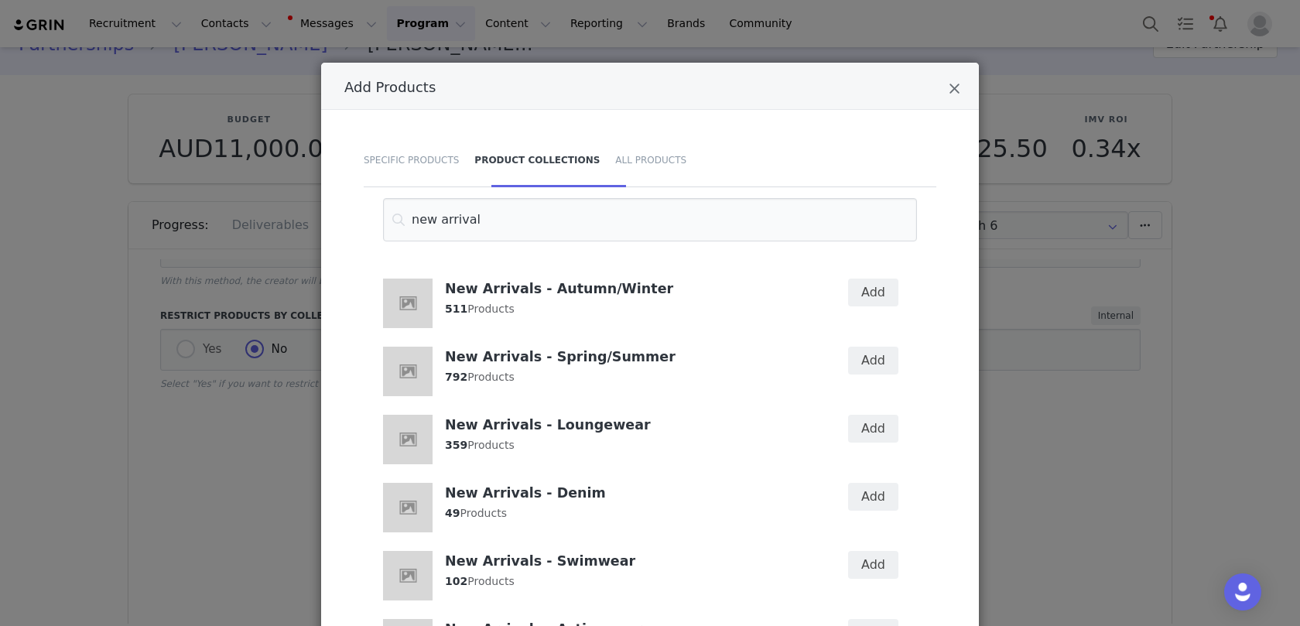
scroll to position [196, 0]
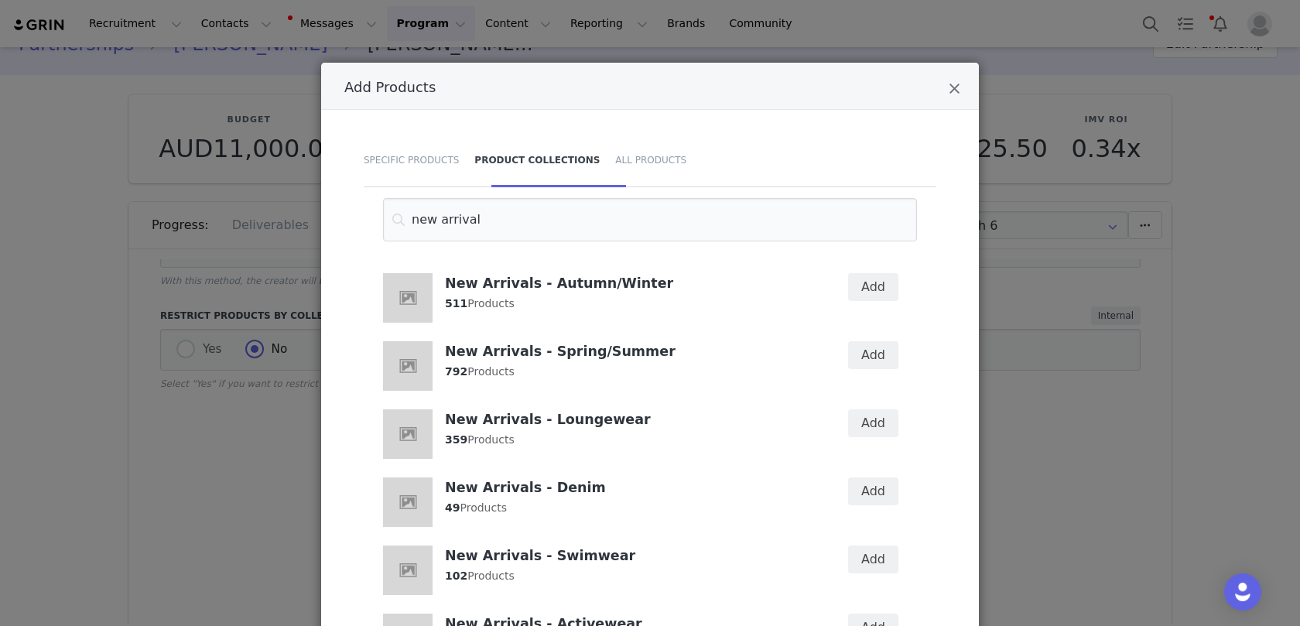
click at [719, 302] on div "New Arrivals - Autumn/Winter 511 Products" at bounding box center [627, 292] width 364 height 39
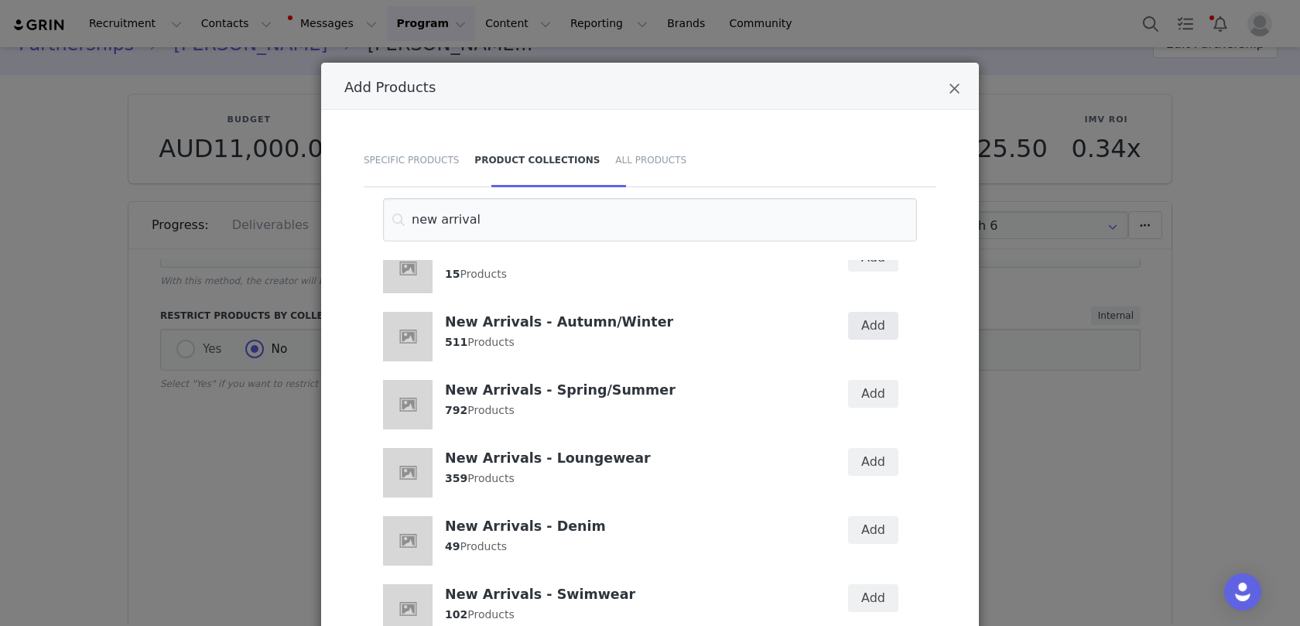
scroll to position [164, 0]
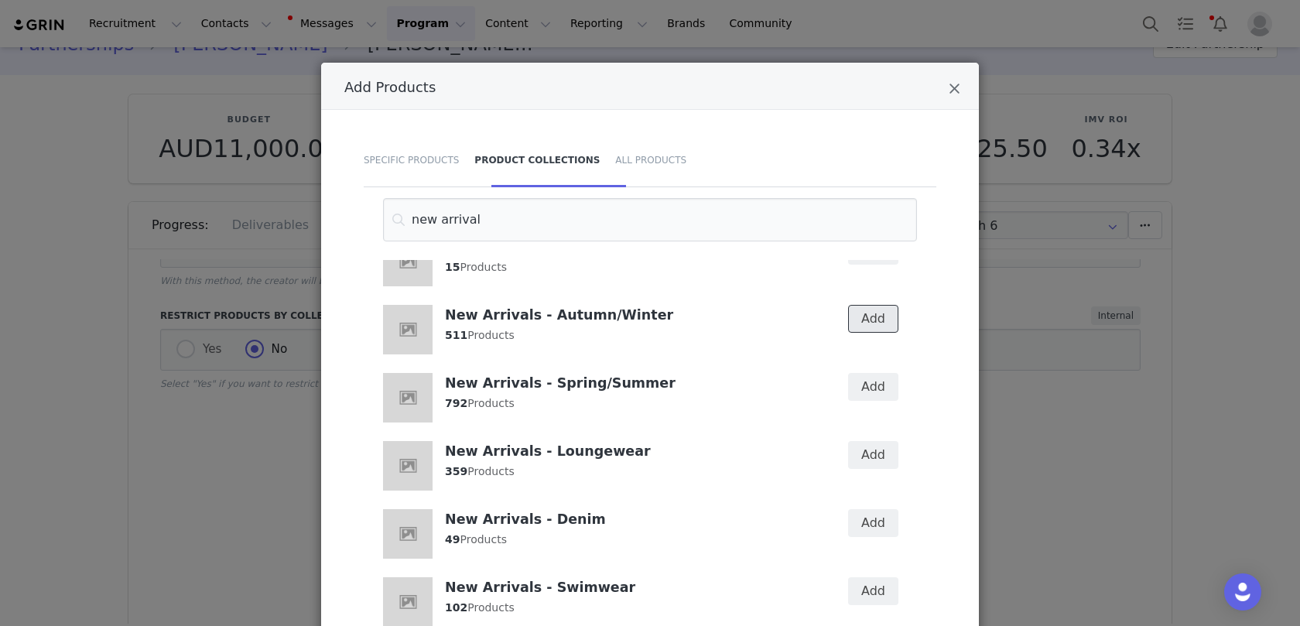
click at [876, 324] on button "Add" at bounding box center [873, 319] width 50 height 28
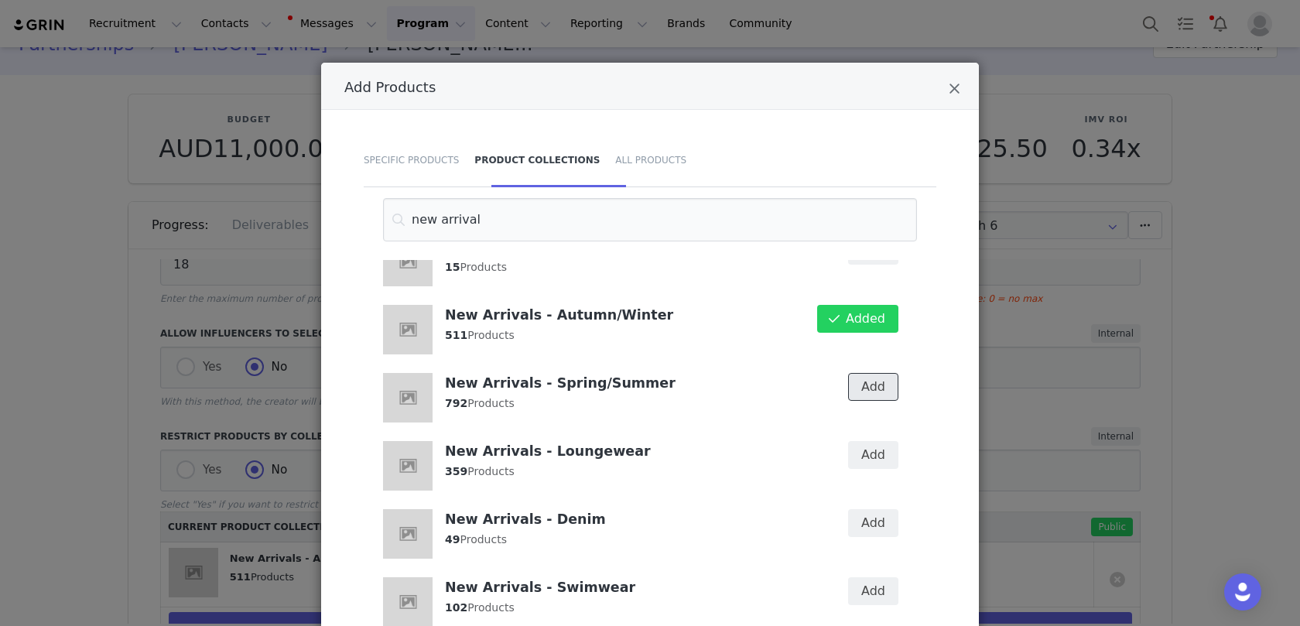
click at [873, 379] on button "Add" at bounding box center [873, 387] width 50 height 28
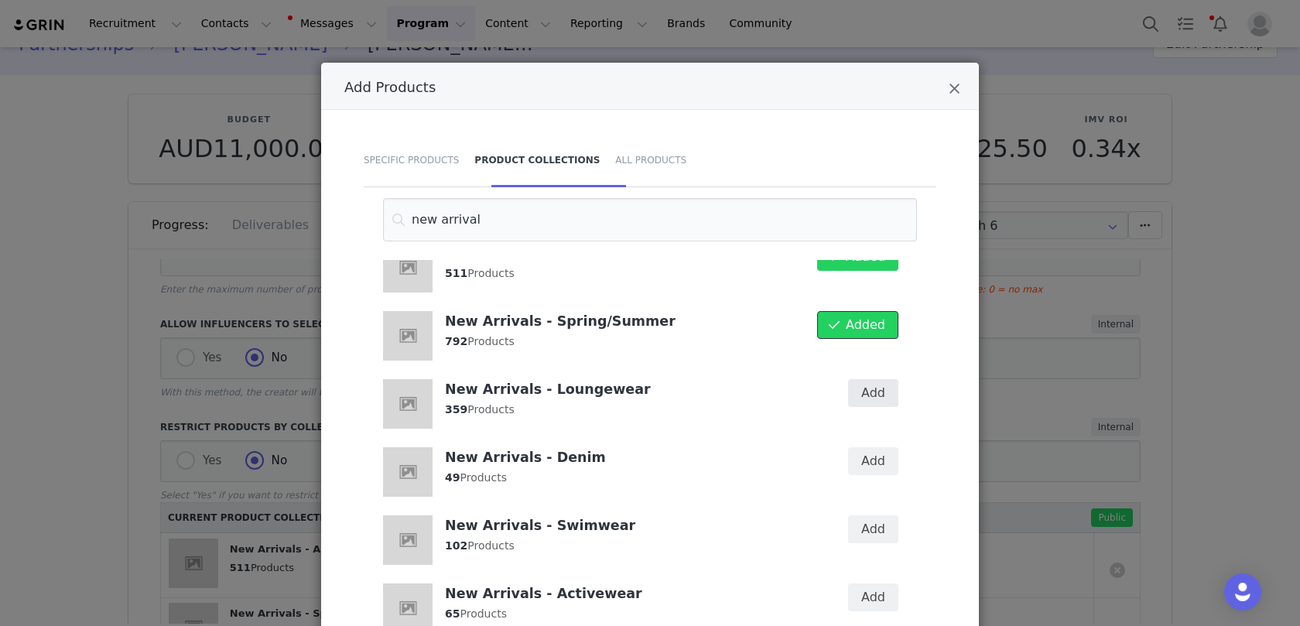
scroll to position [240, 0]
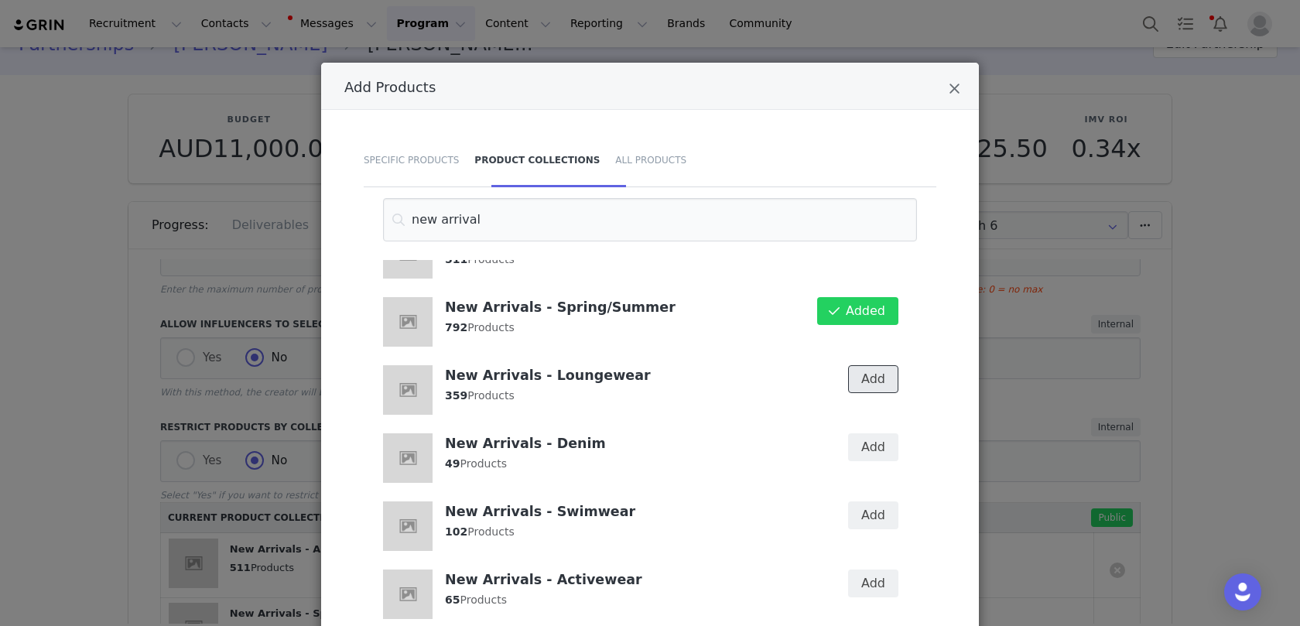
click at [878, 376] on button "Add" at bounding box center [873, 379] width 50 height 28
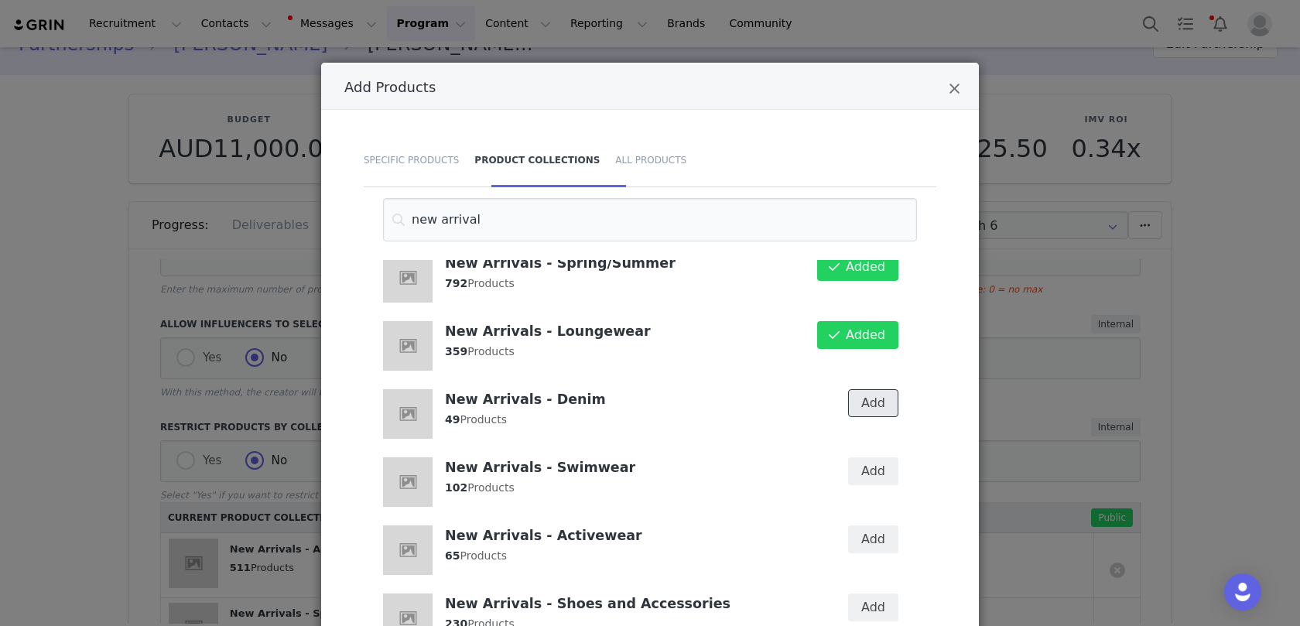
click at [867, 397] on button "Add" at bounding box center [873, 403] width 50 height 28
click at [864, 448] on div "Add" at bounding box center [862, 482] width 89 height 68
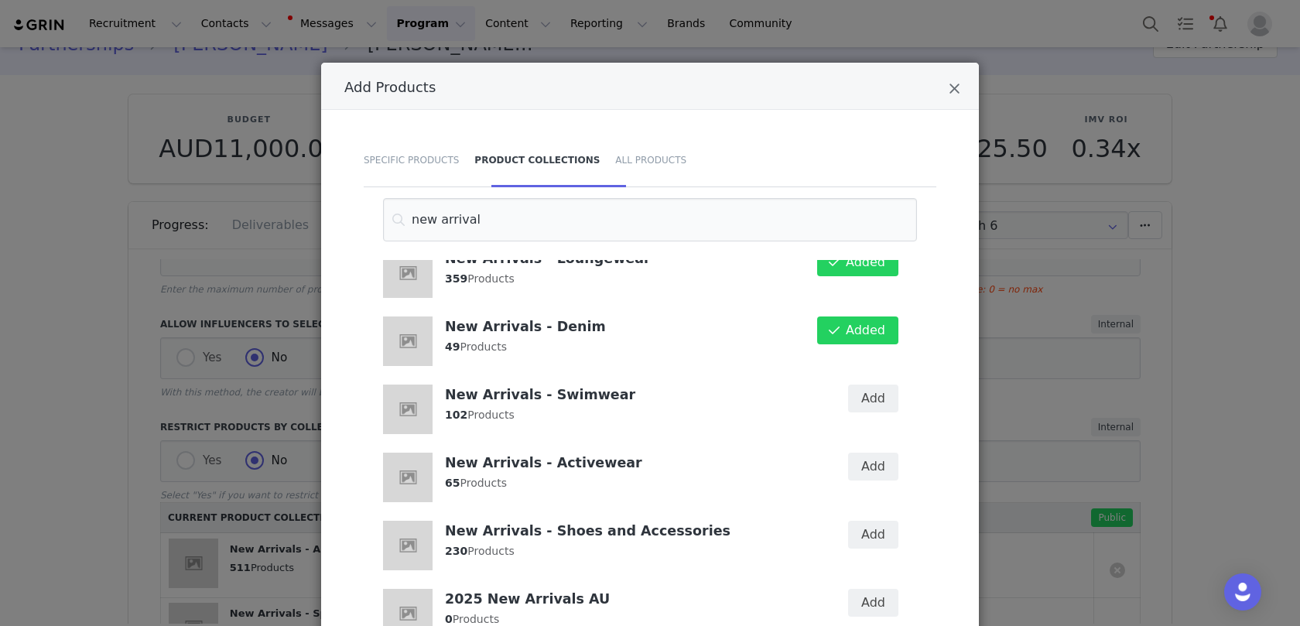
click at [866, 369] on div "Added" at bounding box center [862, 341] width 89 height 68
drag, startPoint x: 870, startPoint y: 394, endPoint x: 879, endPoint y: 449, distance: 54.9
click at [870, 394] on button "Add" at bounding box center [873, 398] width 50 height 28
click at [873, 457] on button "Add" at bounding box center [873, 467] width 50 height 28
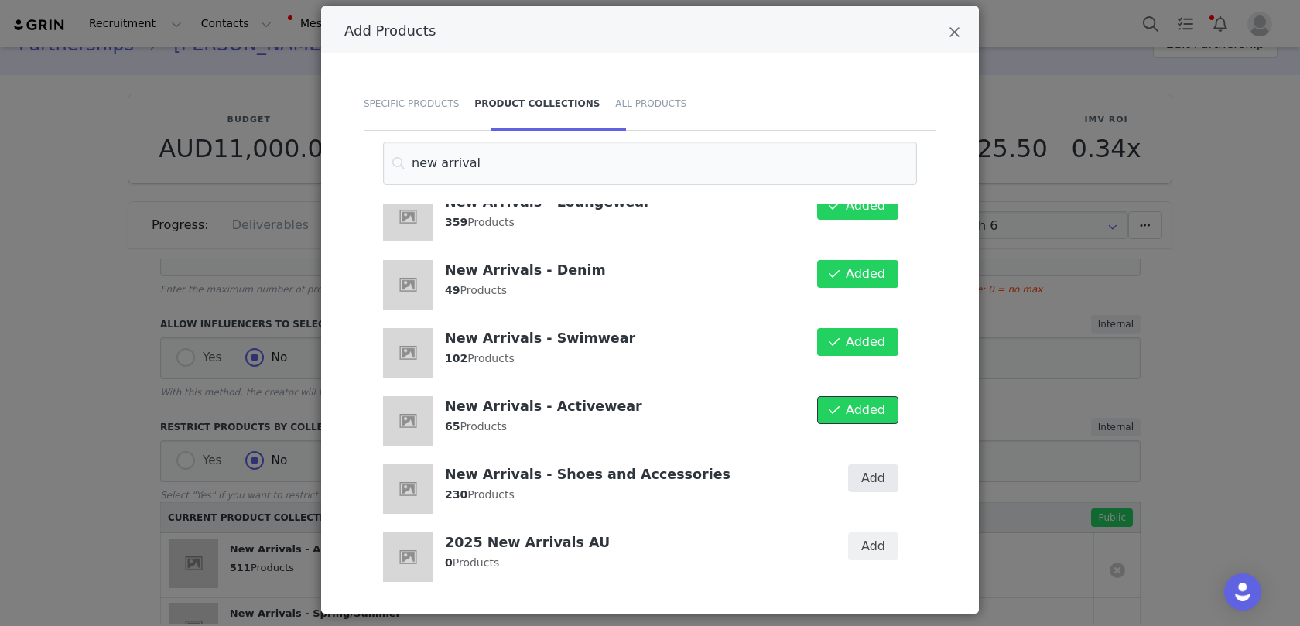
scroll to position [82, 0]
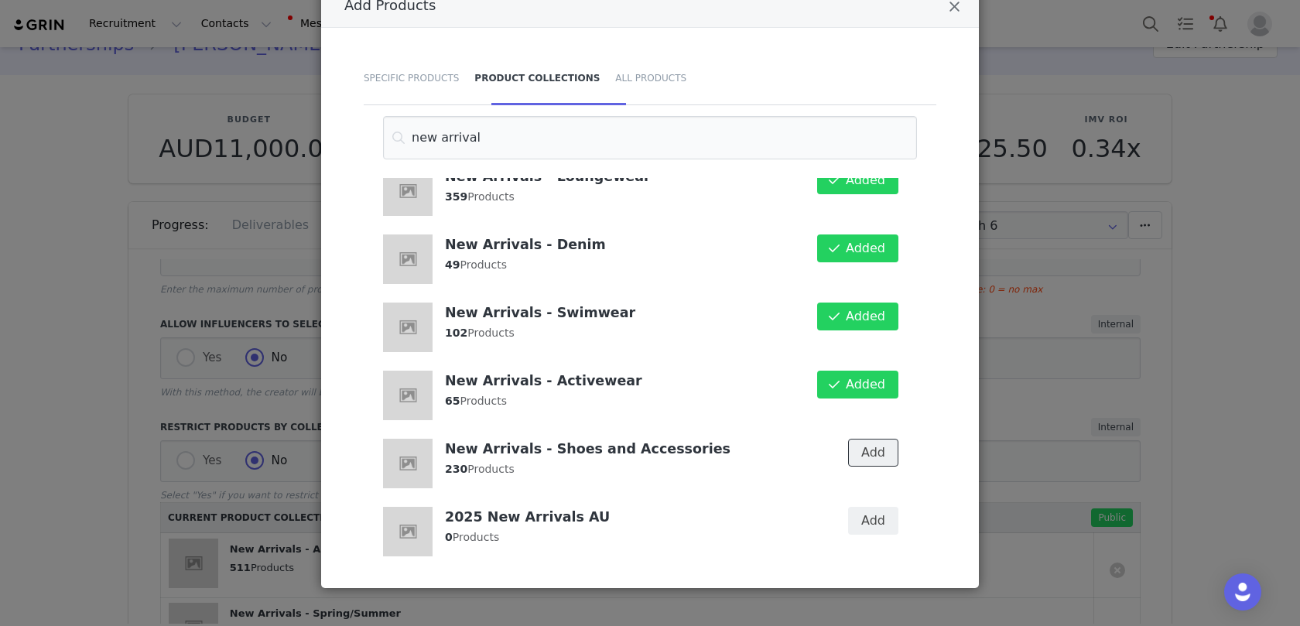
drag, startPoint x: 879, startPoint y: 453, endPoint x: 915, endPoint y: 452, distance: 35.6
click at [880, 453] on button "Add" at bounding box center [873, 453] width 50 height 28
click at [1161, 410] on div "Add Products Specific Products Product Collections All Products new arrival New…" at bounding box center [650, 313] width 1300 height 626
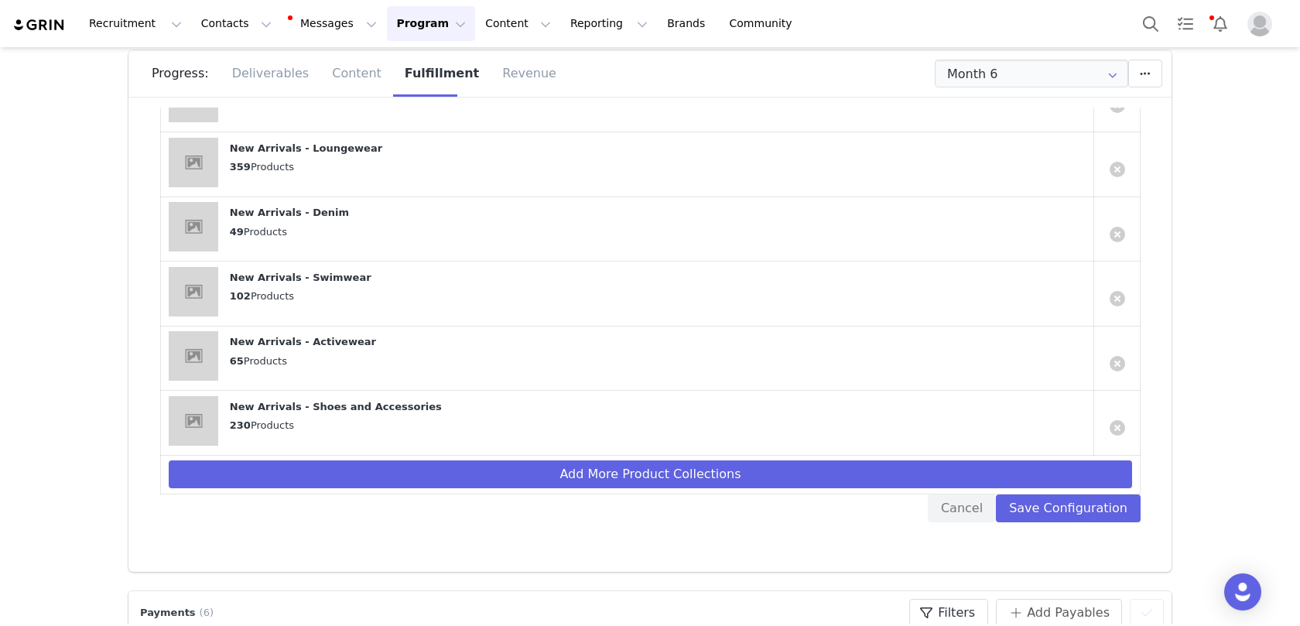
scroll to position [220, 0]
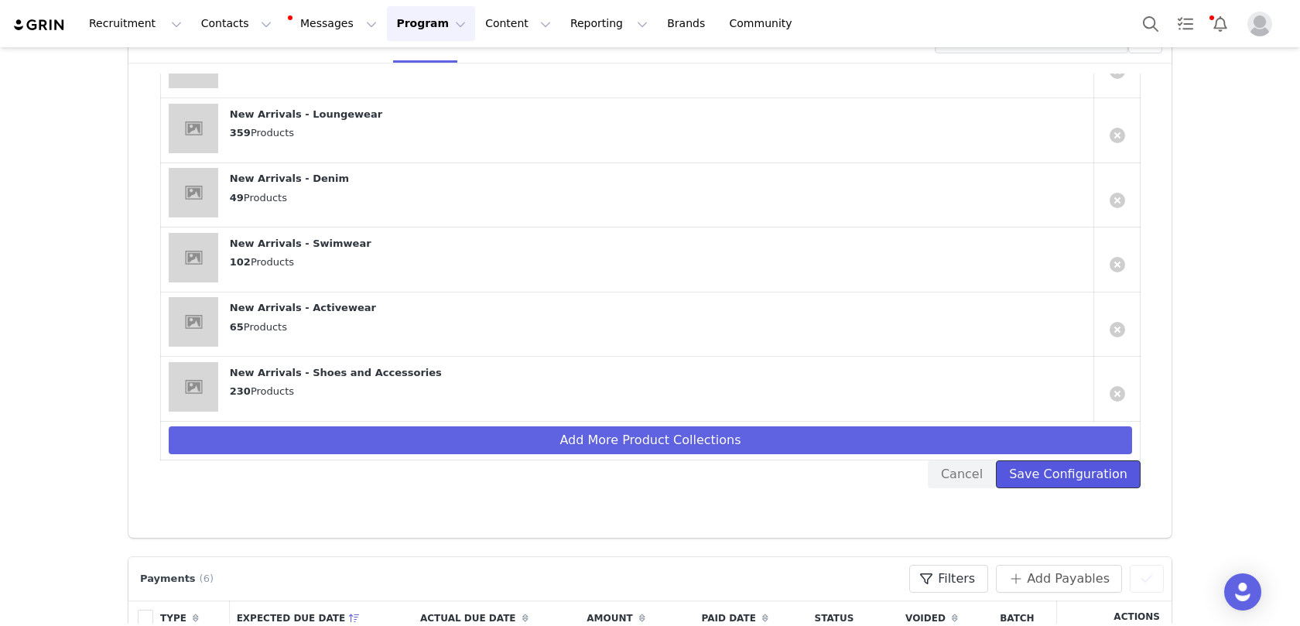
click at [1077, 469] on button "Save Configuration" at bounding box center [1068, 474] width 145 height 28
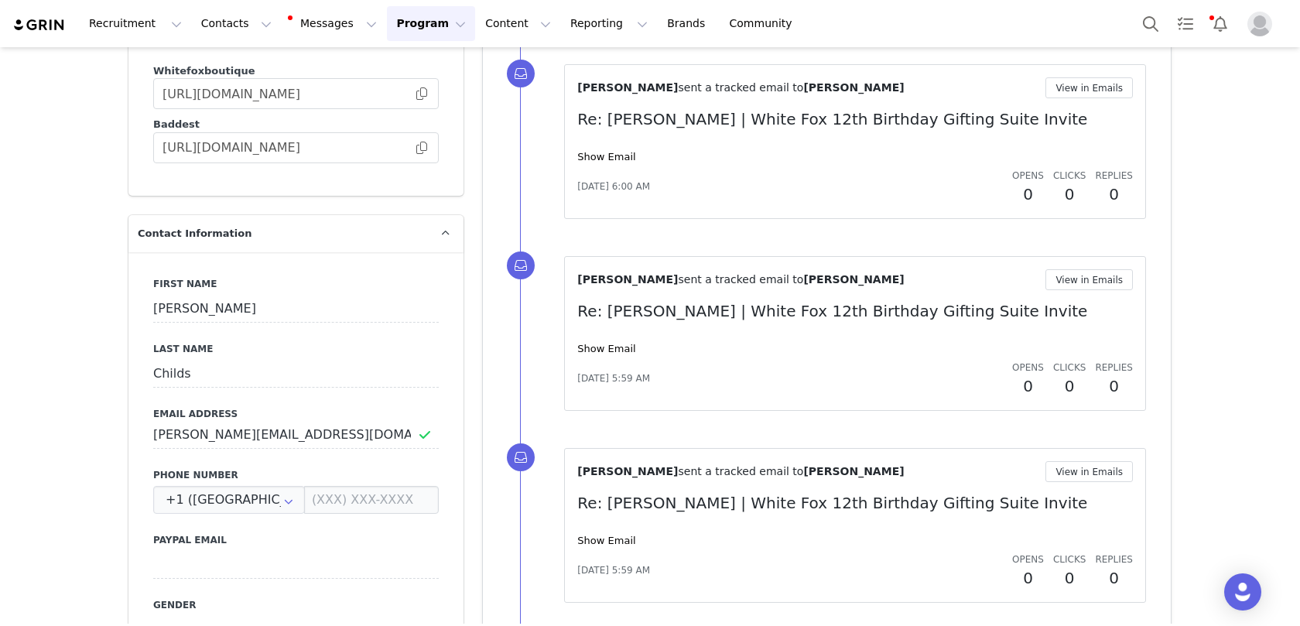
scroll to position [1890, 0]
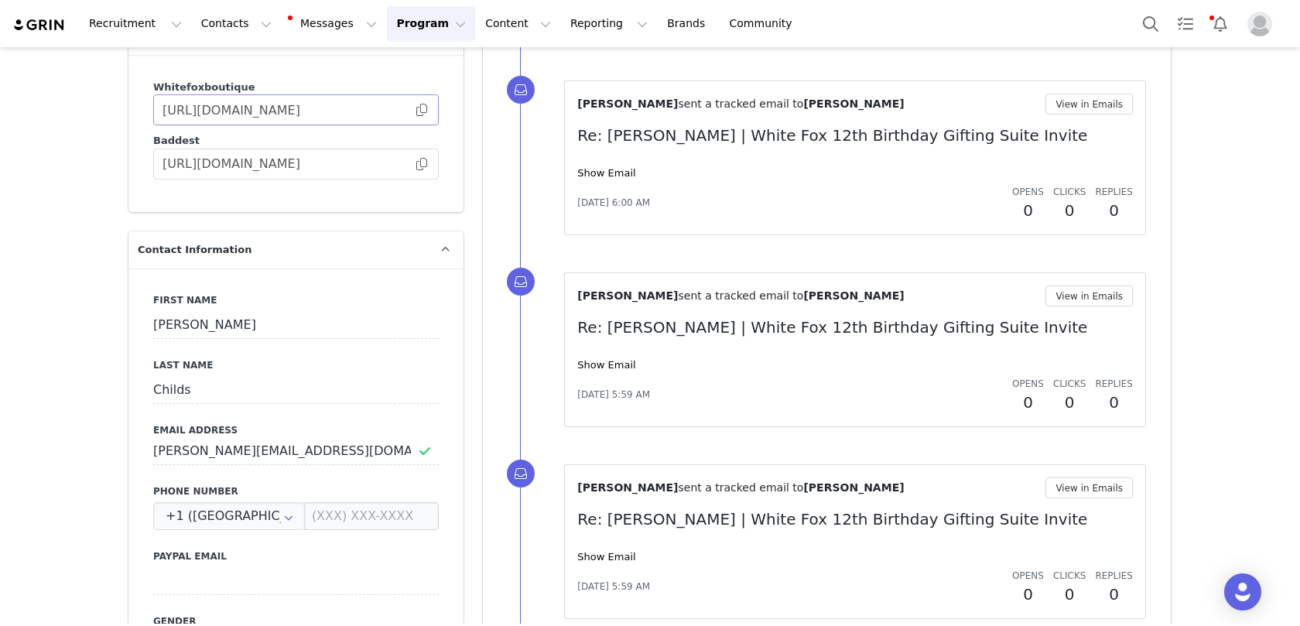
click at [421, 110] on span at bounding box center [421, 110] width 15 height 0
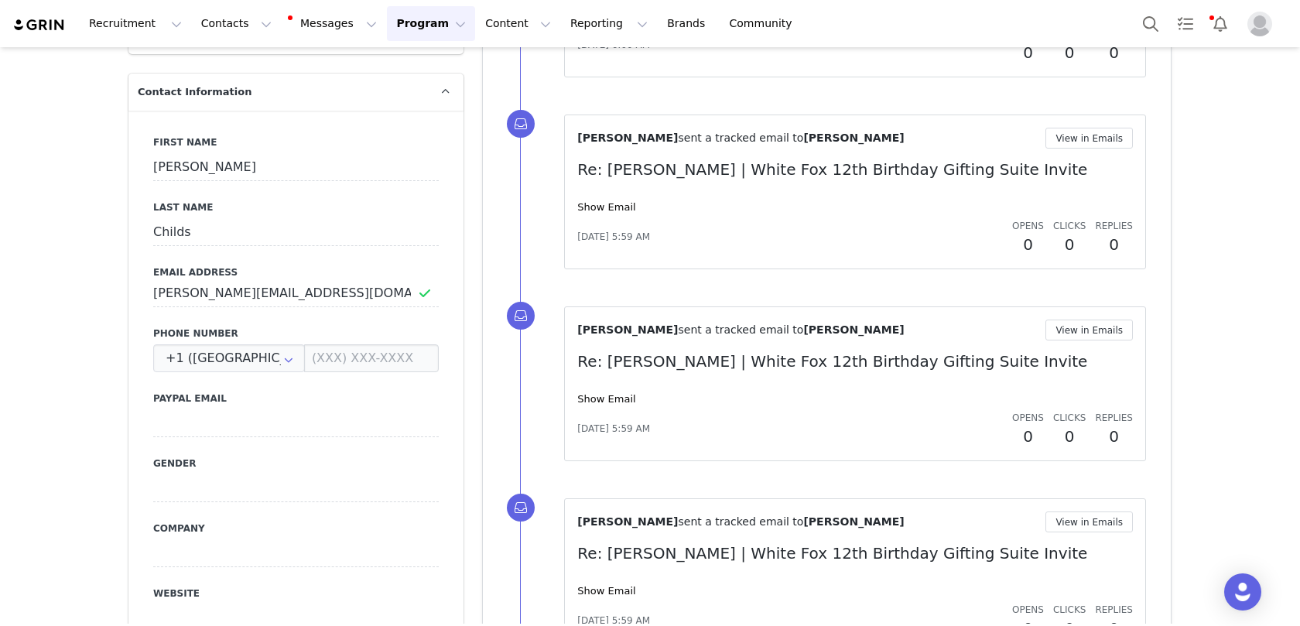
scroll to position [2047, 0]
